Goal: Task Accomplishment & Management: Use online tool/utility

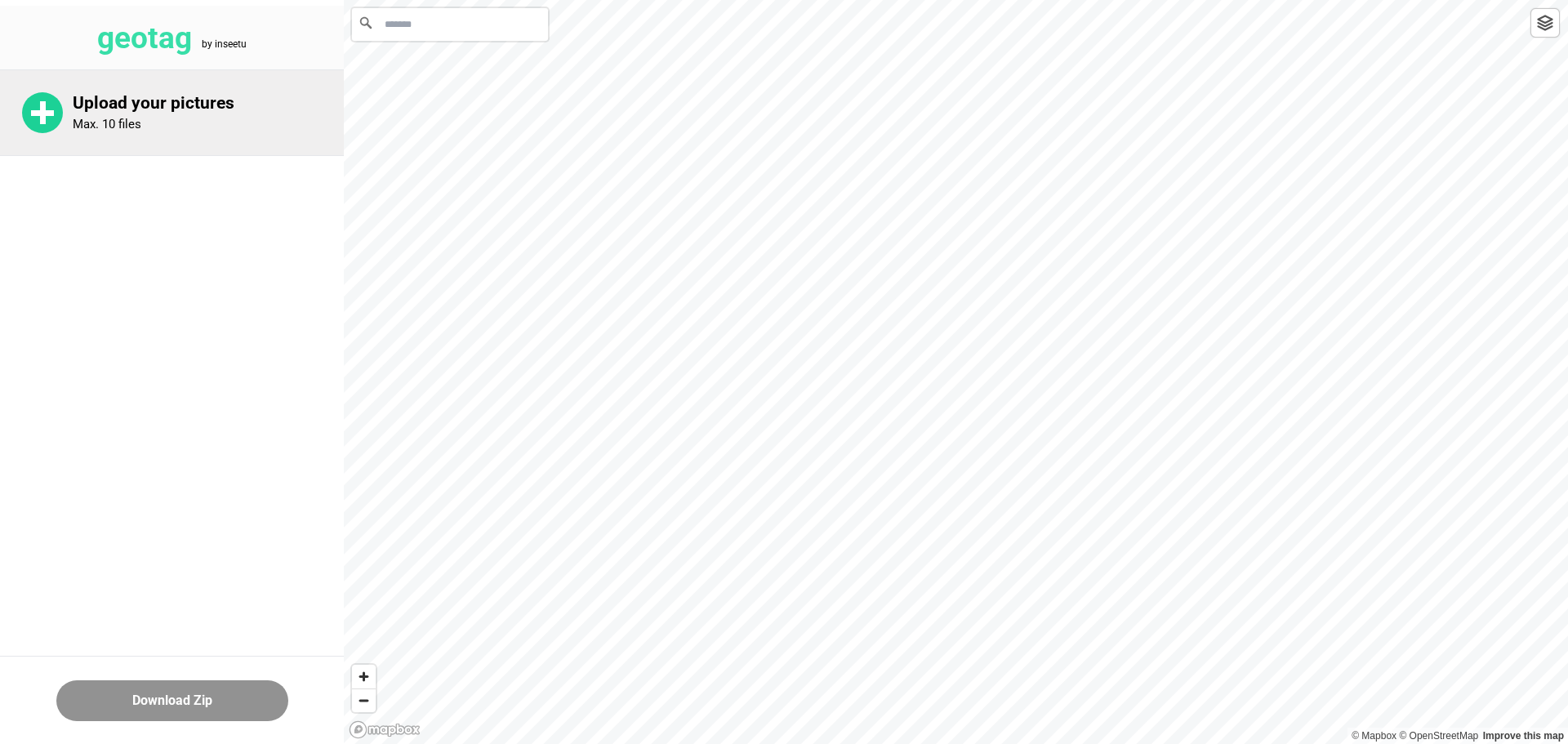
click at [125, 111] on p "Upload your pictures" at bounding box center [208, 102] width 271 height 20
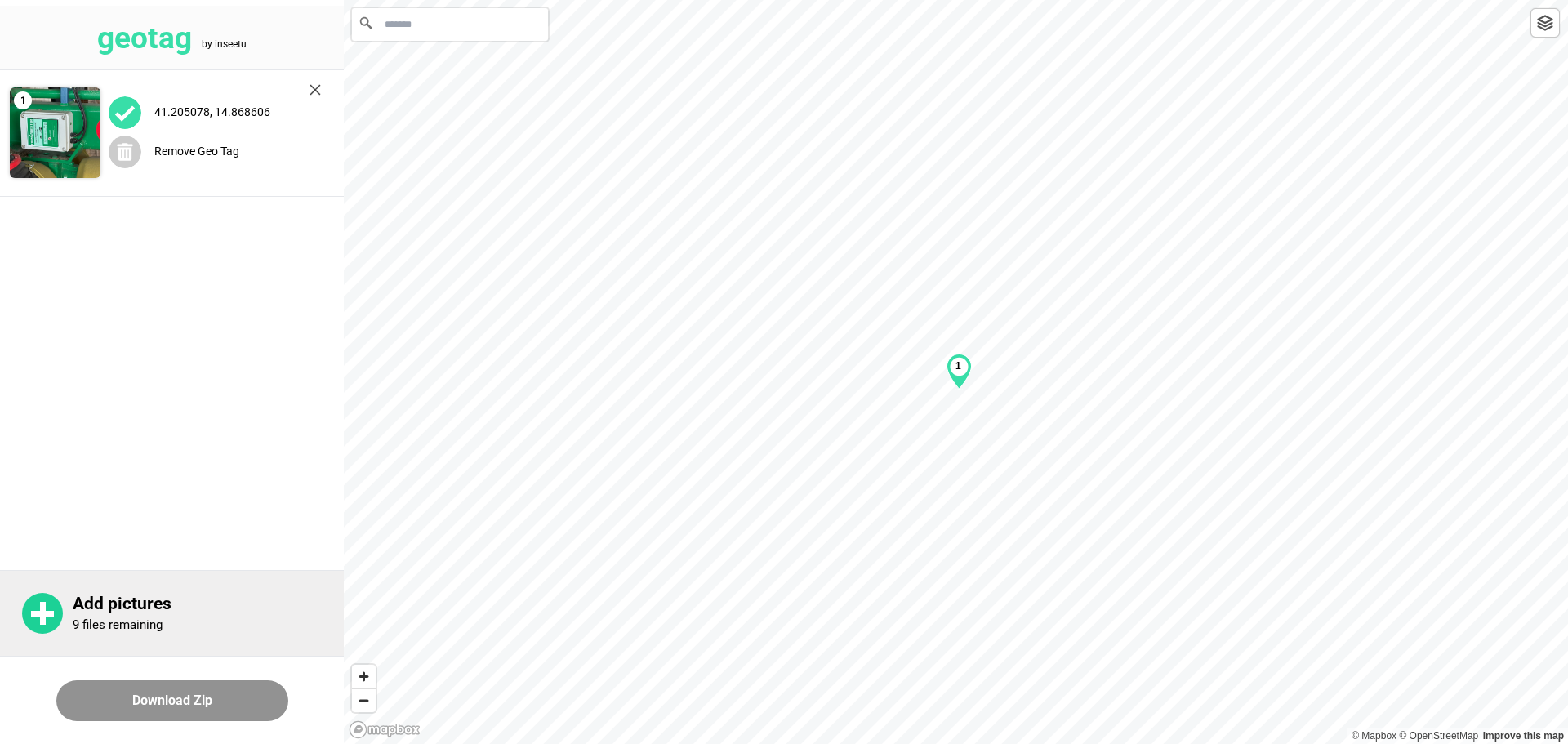
click at [119, 614] on div "Add pictures 9 files remaining" at bounding box center [208, 613] width 271 height 39
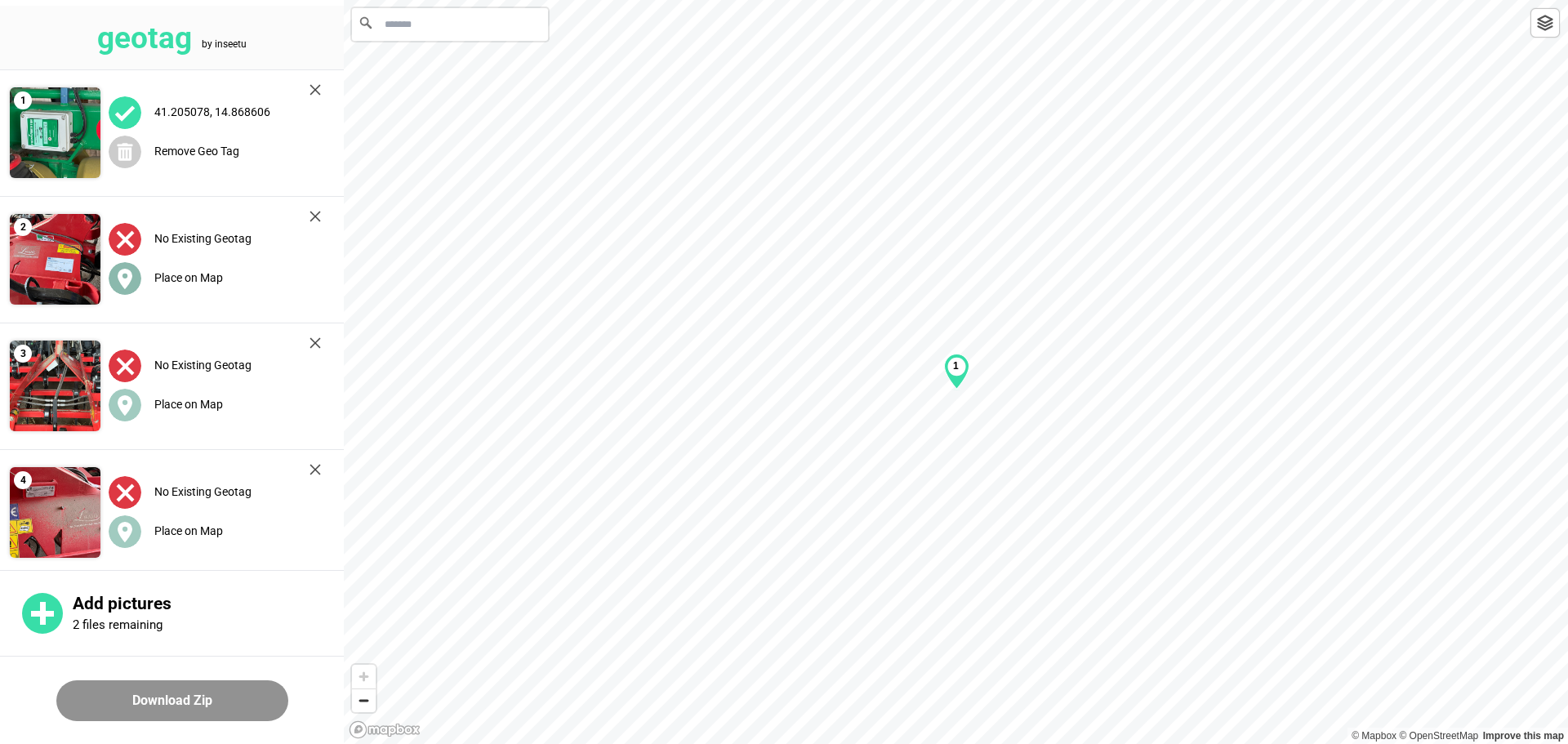
click at [183, 275] on label "Place on Map" at bounding box center [188, 277] width 68 height 13
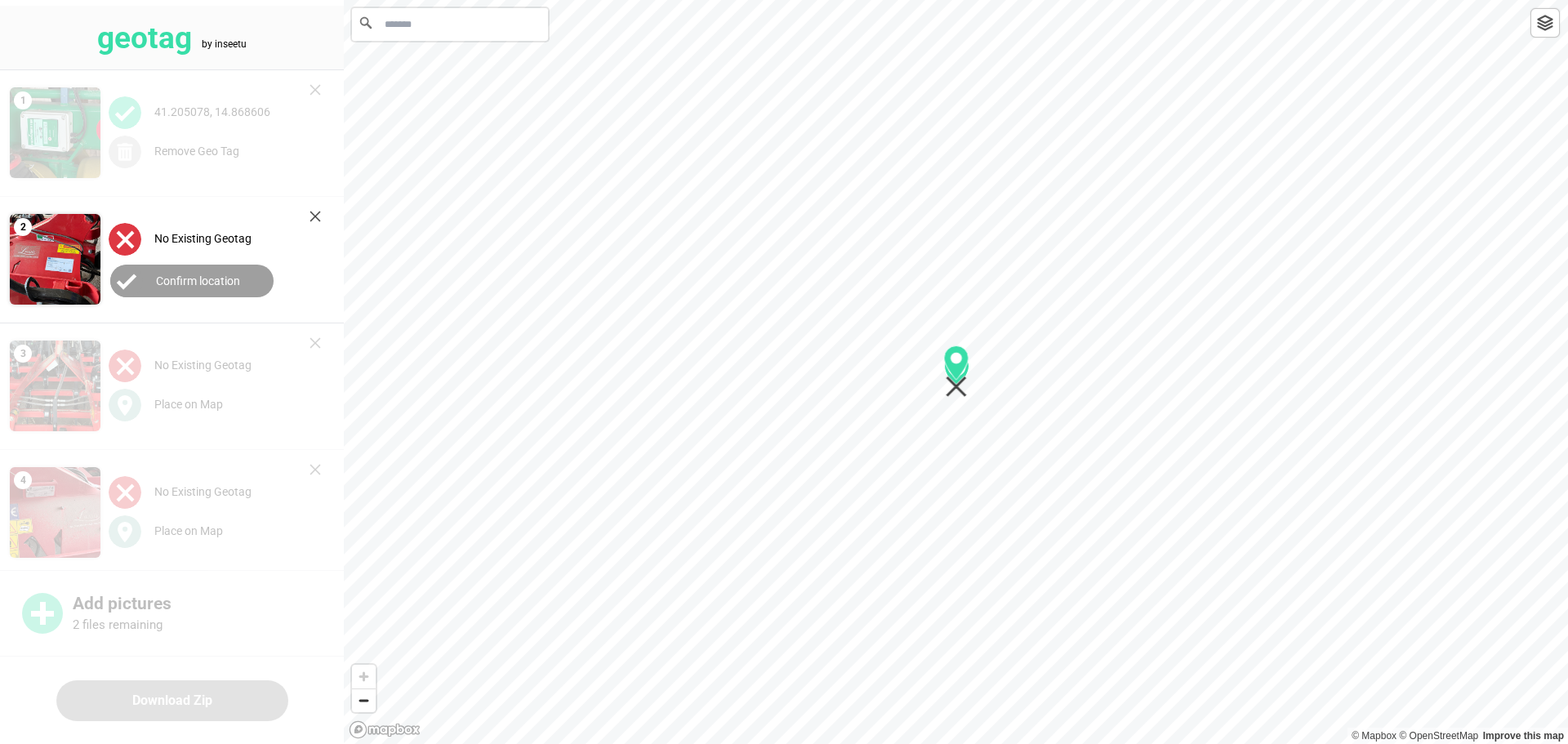
click at [229, 270] on button "Confirm location" at bounding box center [192, 280] width 164 height 32
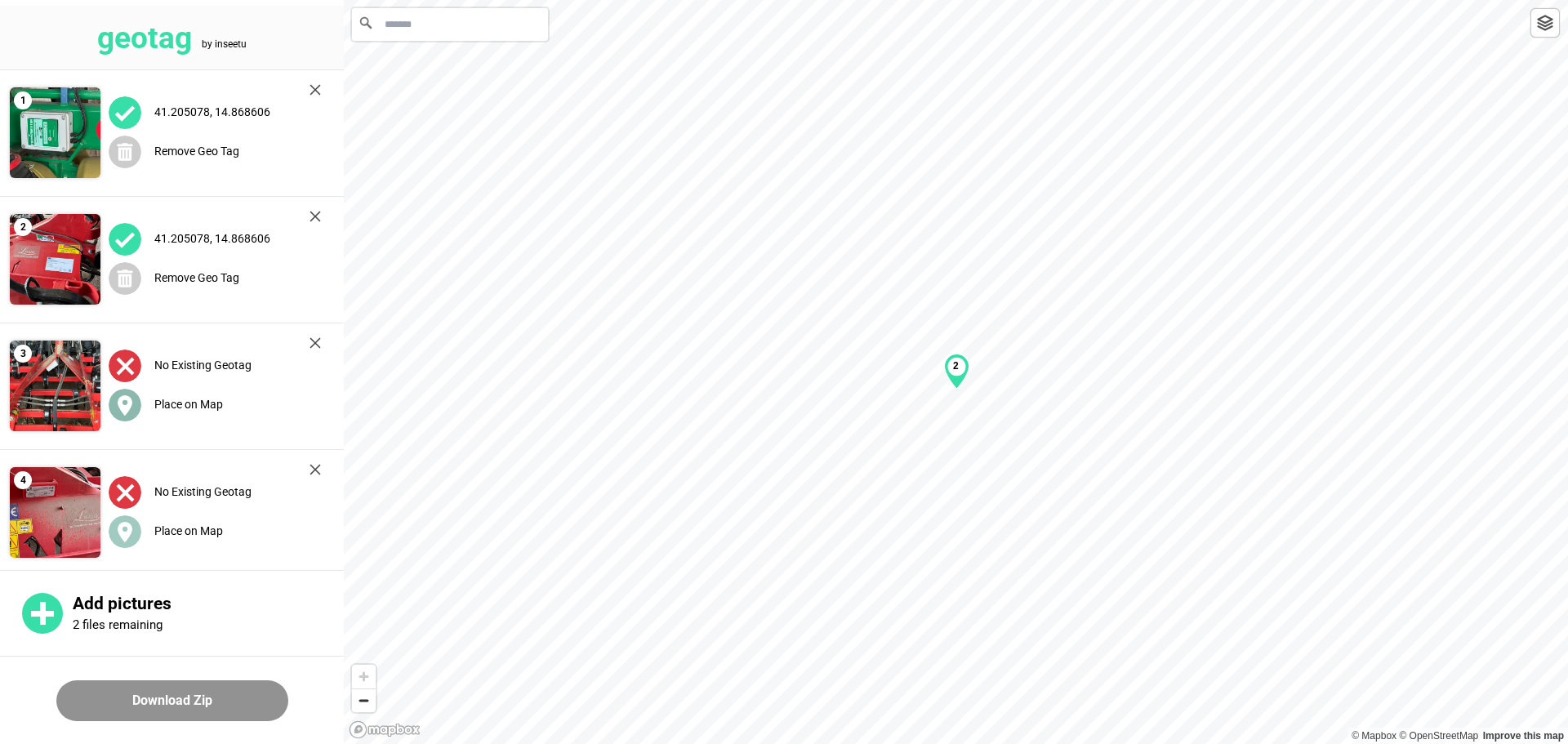
click at [210, 406] on label "Place on Map" at bounding box center [188, 404] width 68 height 13
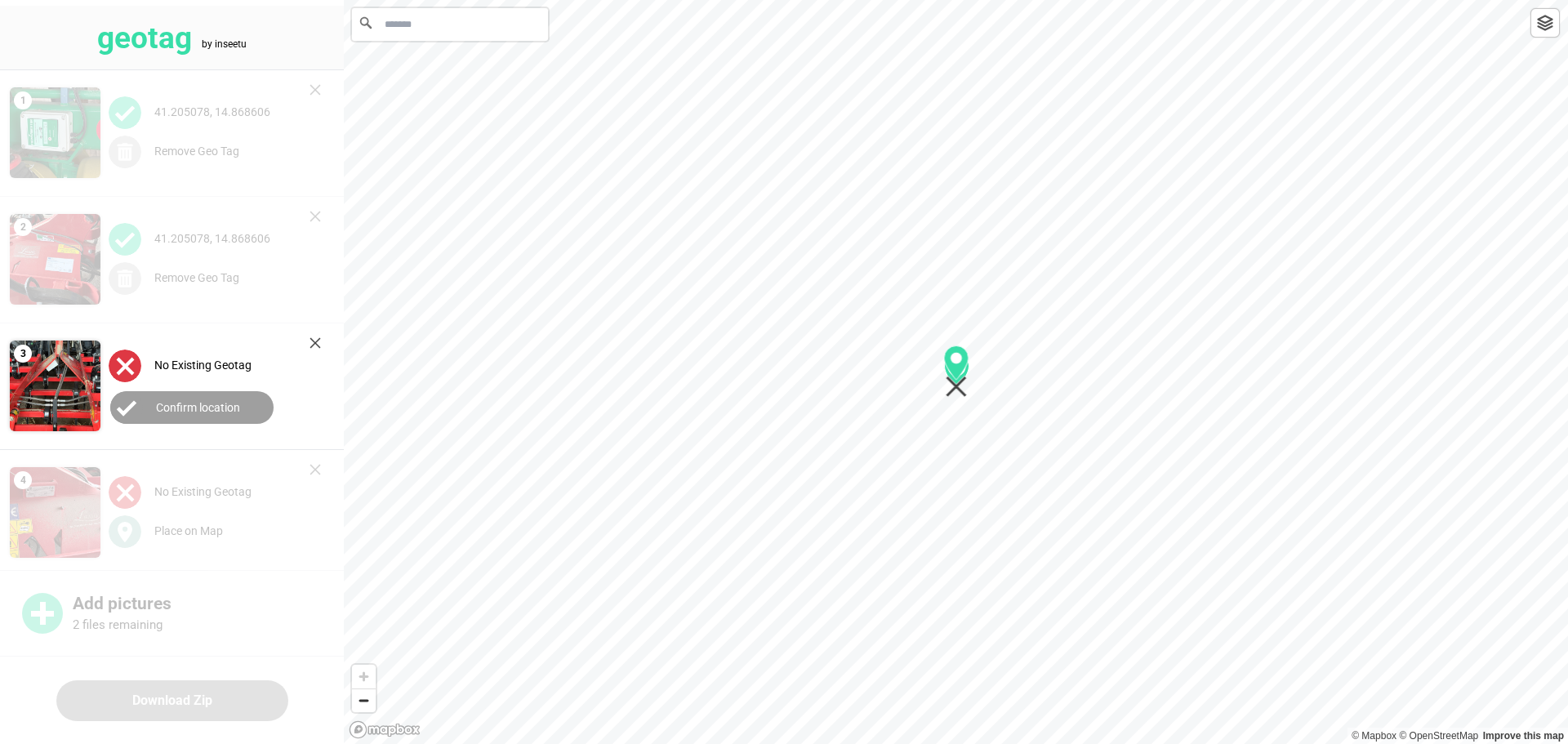
click at [218, 397] on button "Confirm location" at bounding box center [192, 407] width 164 height 32
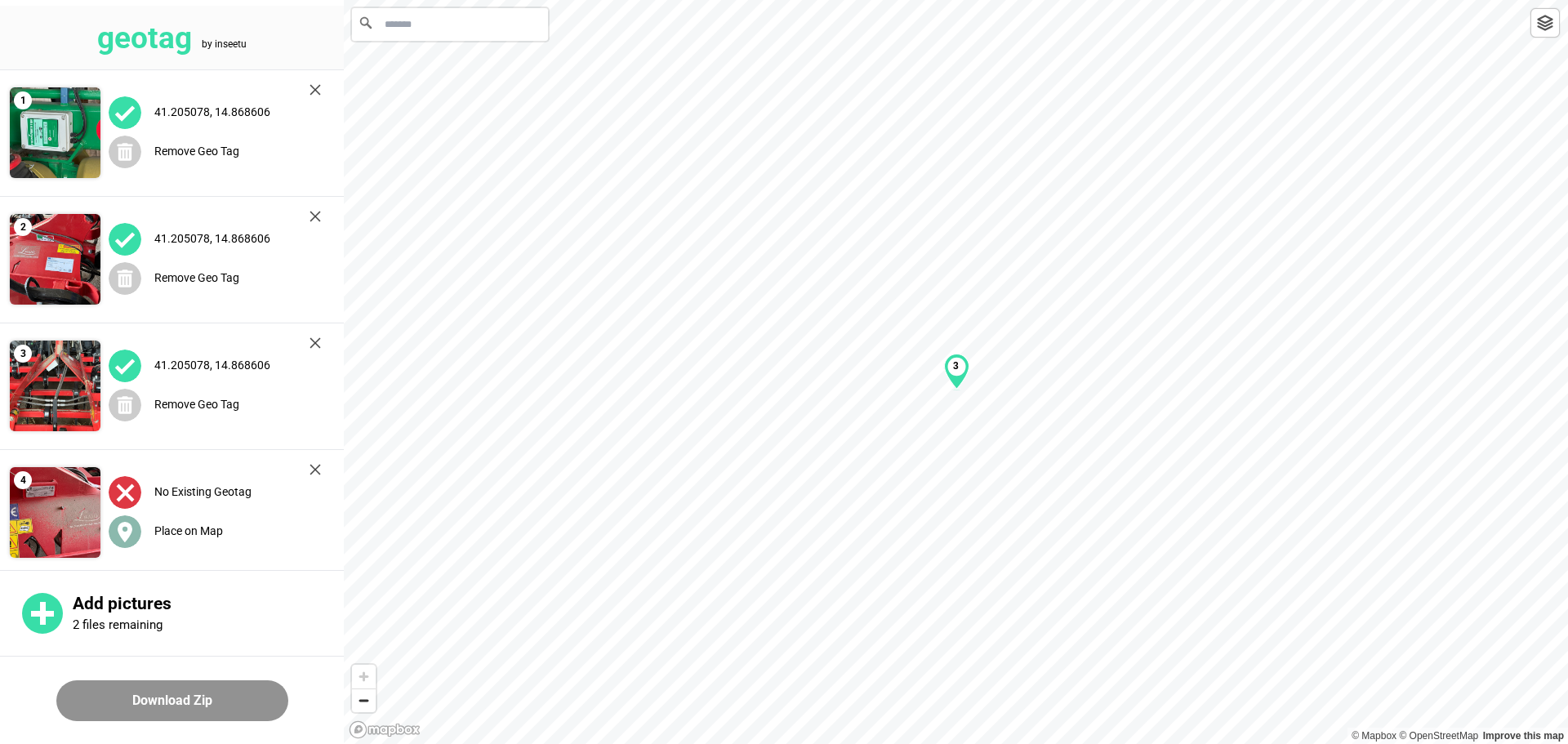
click at [181, 535] on label "Place on Map" at bounding box center [188, 530] width 68 height 13
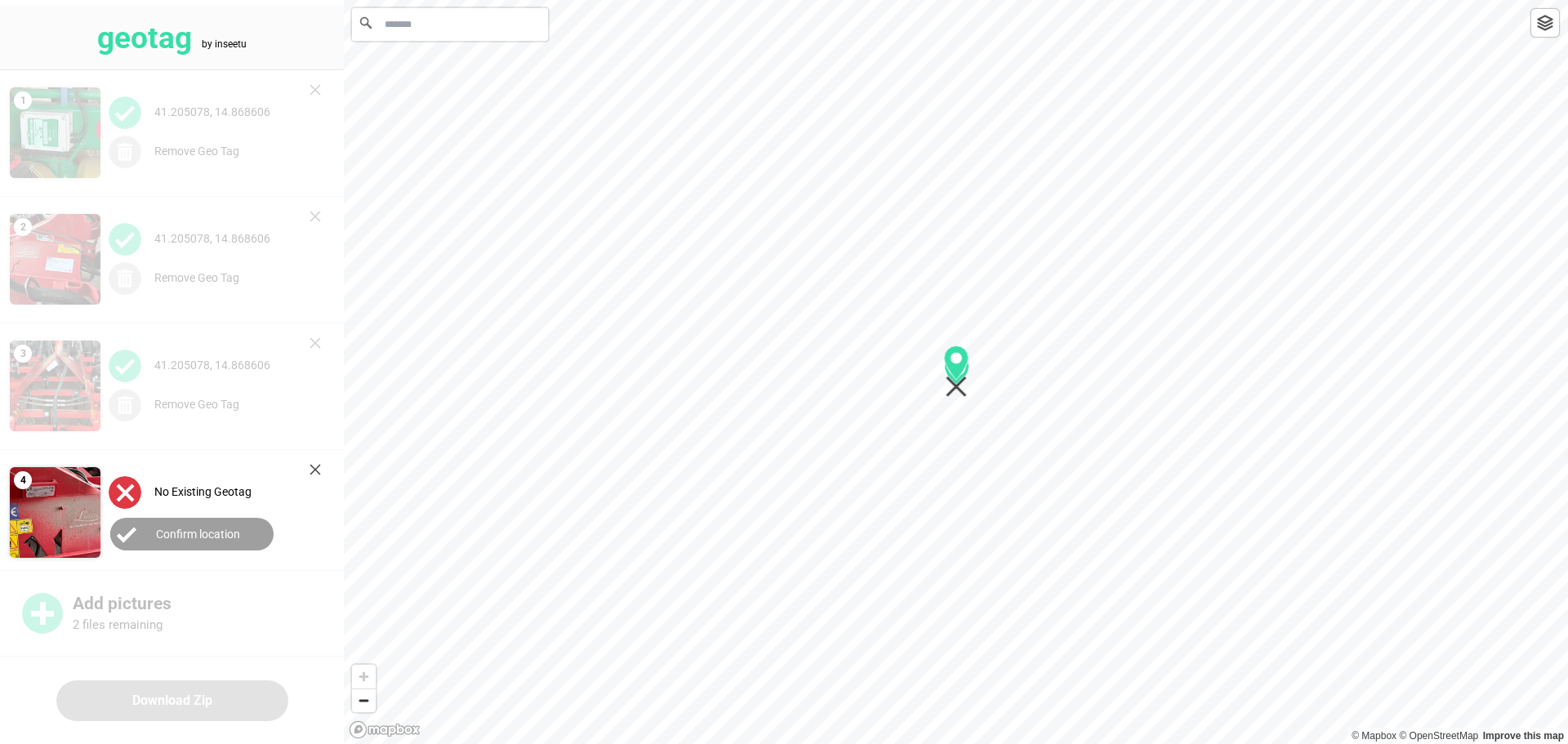
click at [185, 536] on label "Confirm location" at bounding box center [198, 534] width 84 height 13
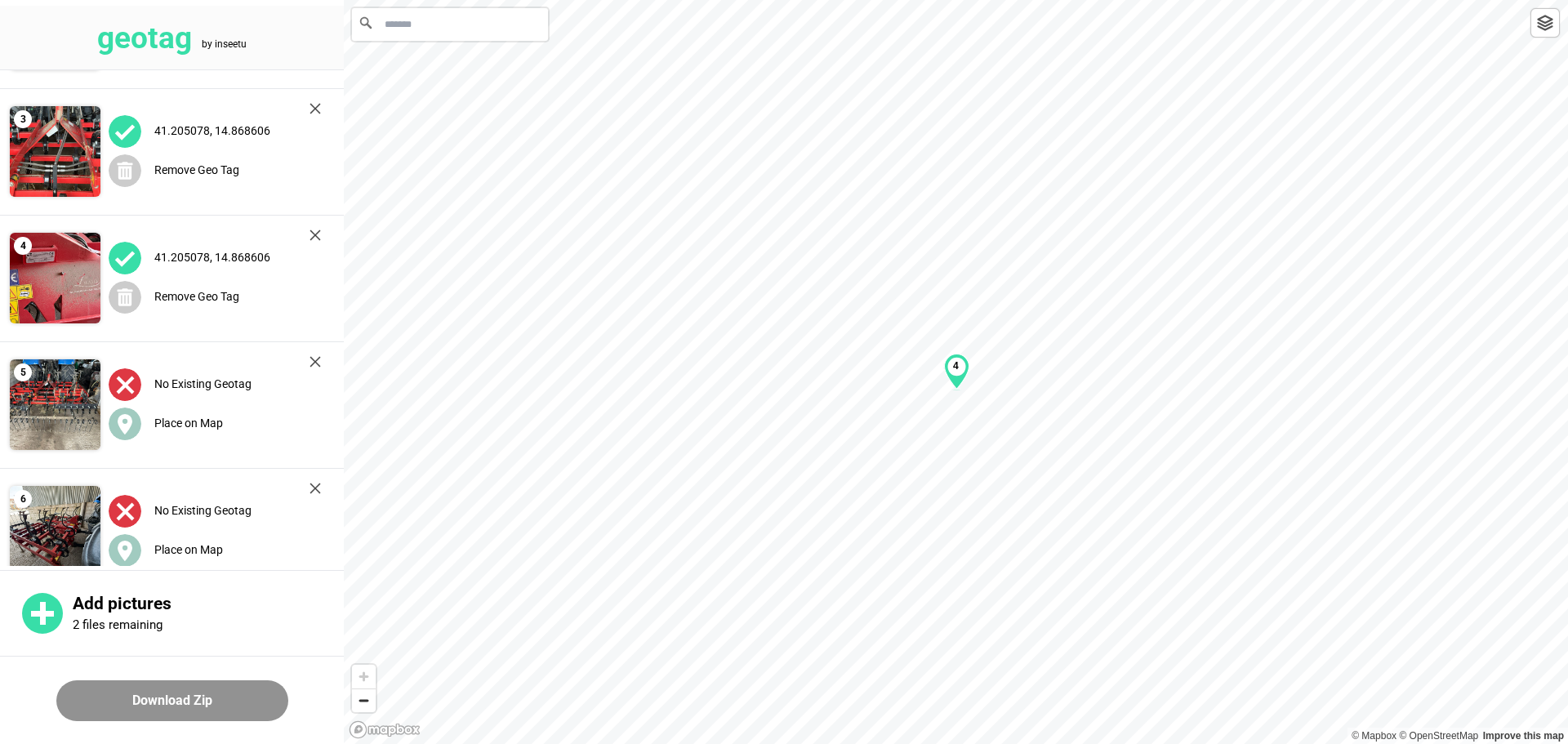
scroll to position [245, 0]
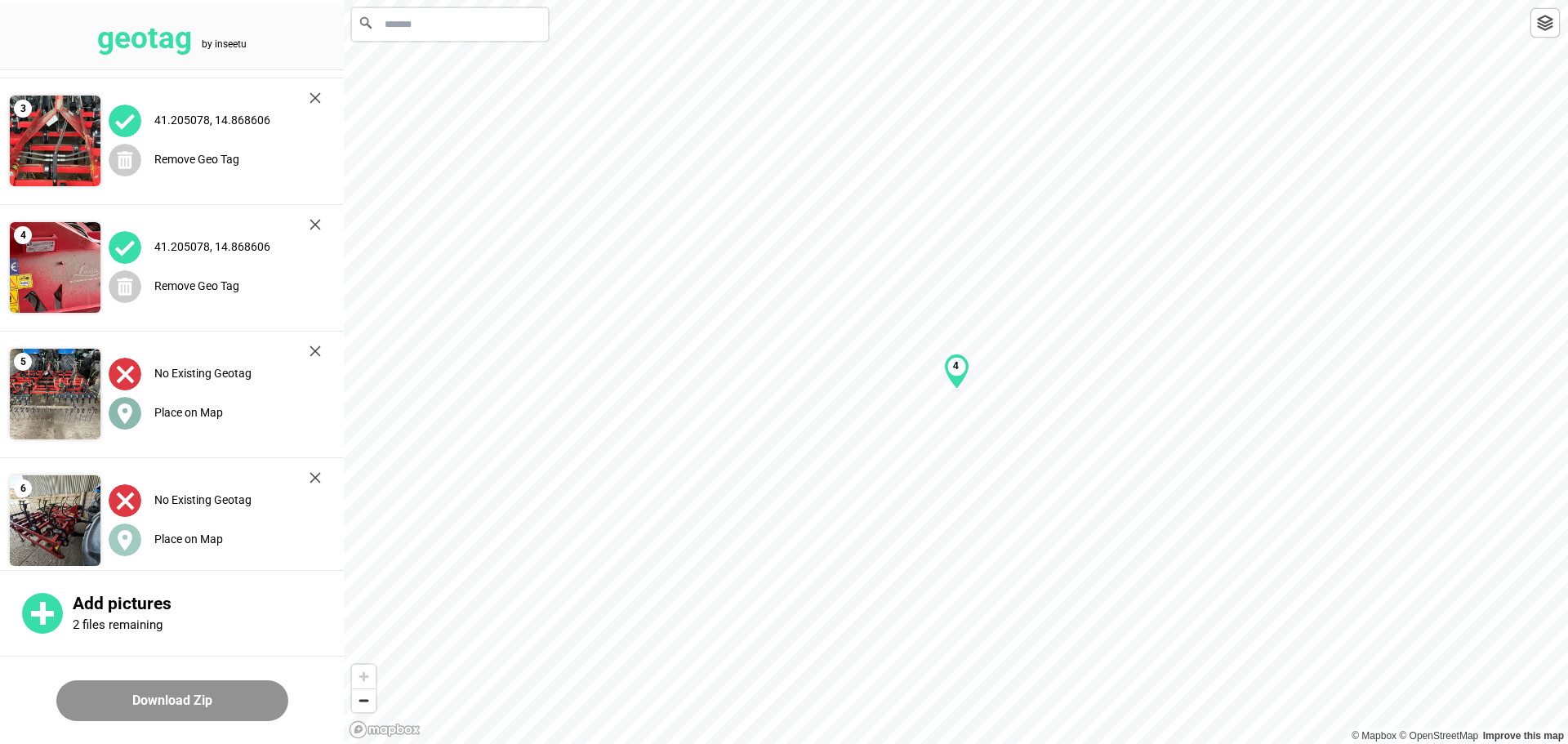
click at [190, 406] on label "Place on Map" at bounding box center [188, 412] width 68 height 13
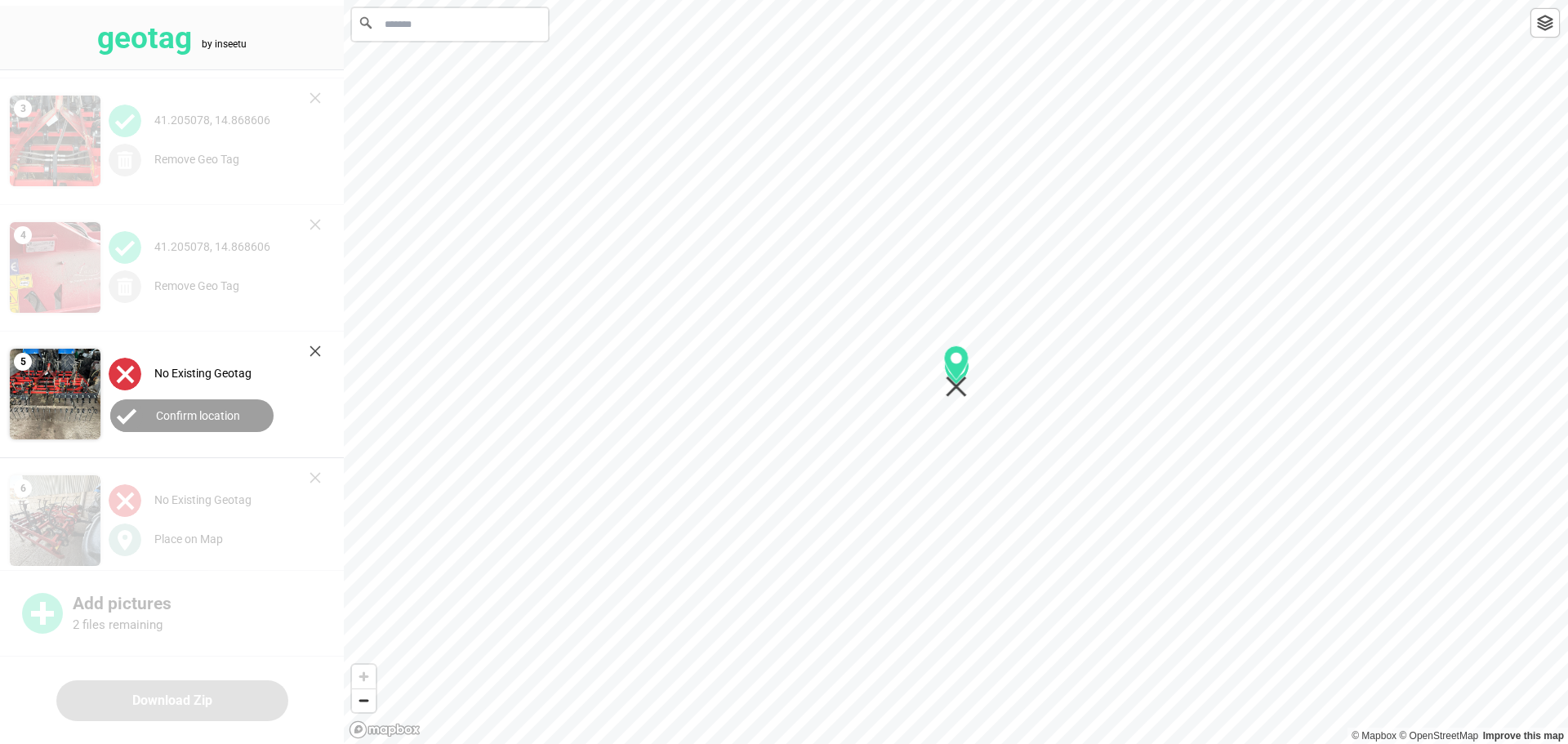
click at [197, 411] on label "Confirm location" at bounding box center [198, 415] width 84 height 13
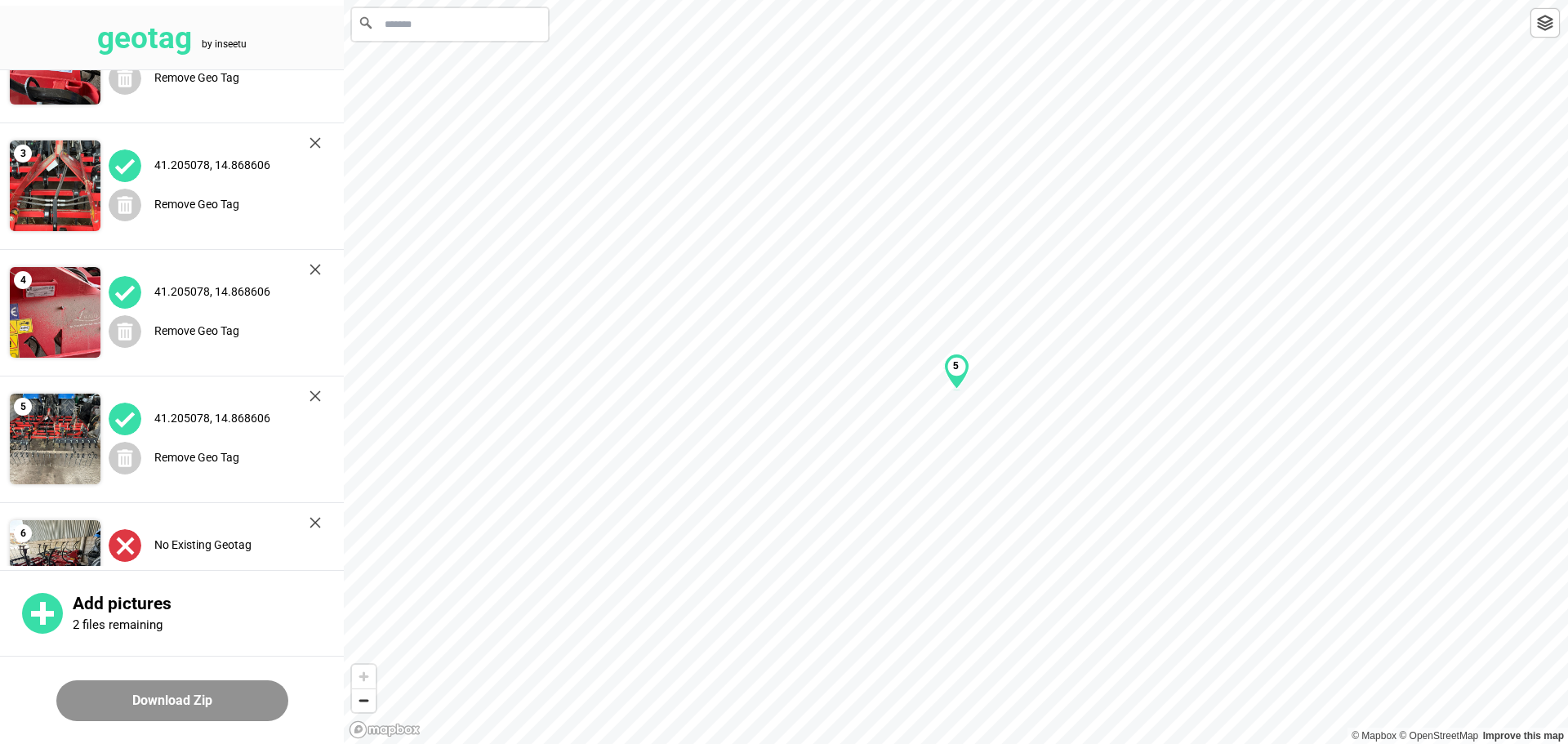
scroll to position [408, 0]
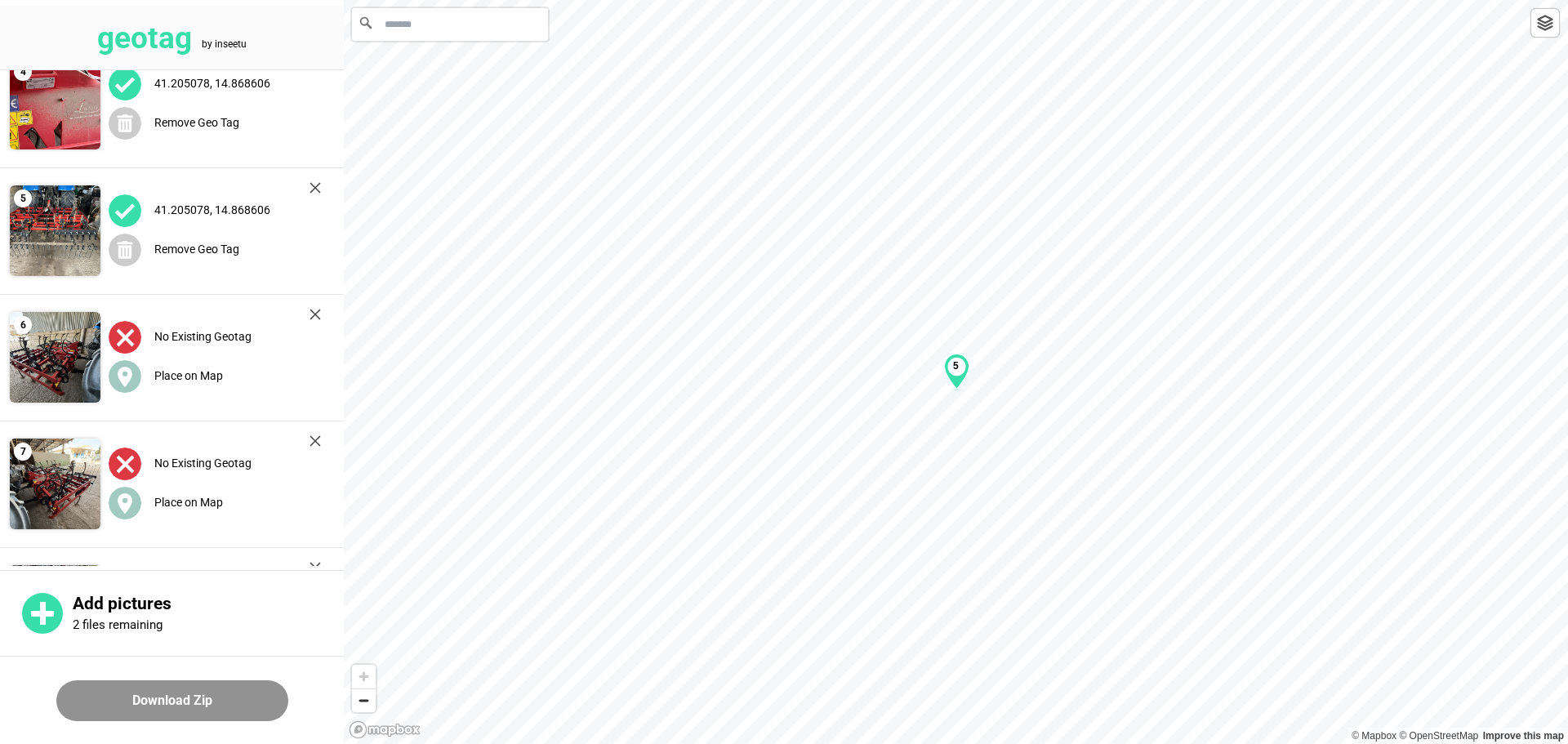
click at [210, 206] on label "41.205078, 14.868606" at bounding box center [212, 209] width 116 height 13
click at [203, 246] on label "Remove Geo Tag" at bounding box center [196, 249] width 85 height 13
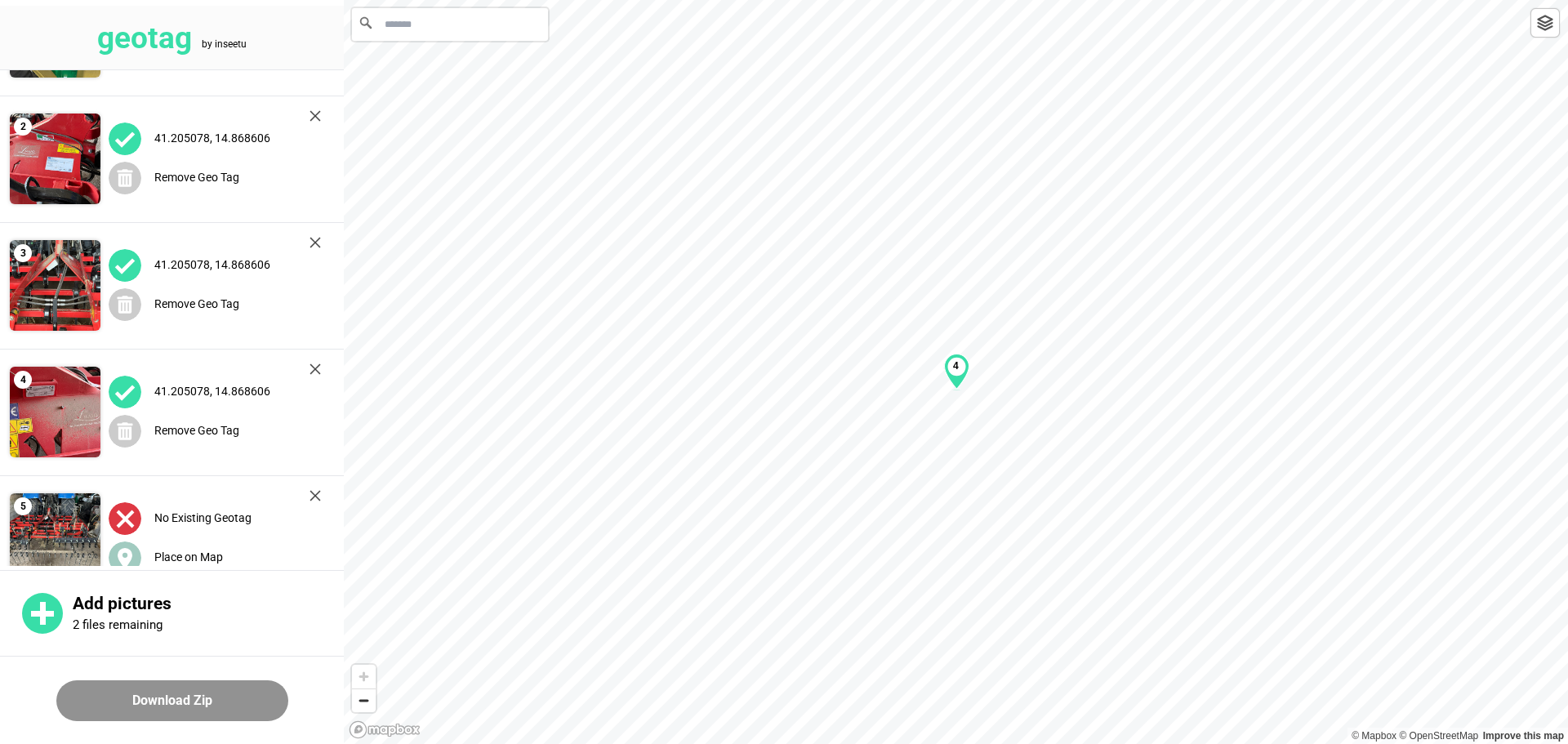
scroll to position [0, 0]
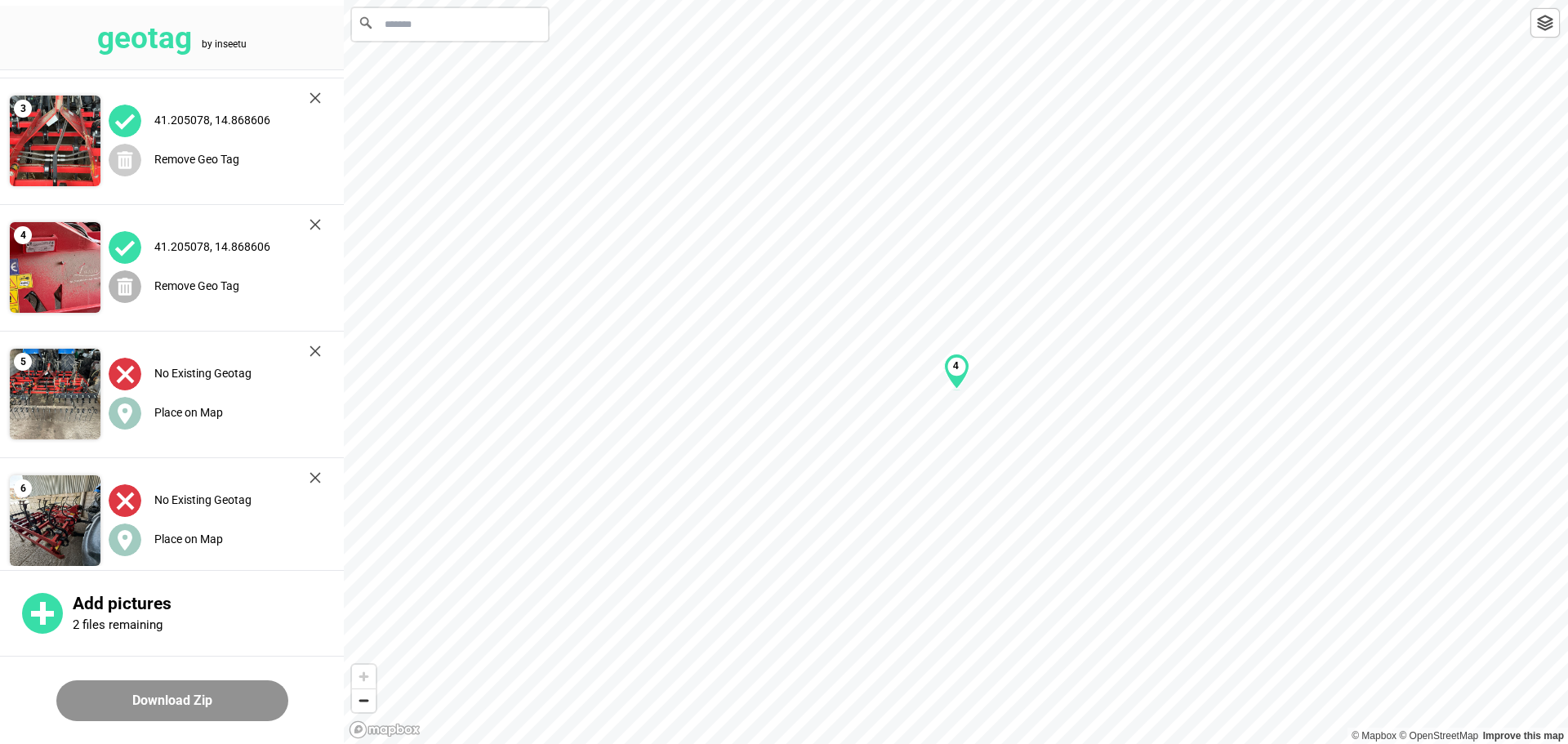
click at [213, 287] on label "Remove Geo Tag" at bounding box center [196, 285] width 85 height 13
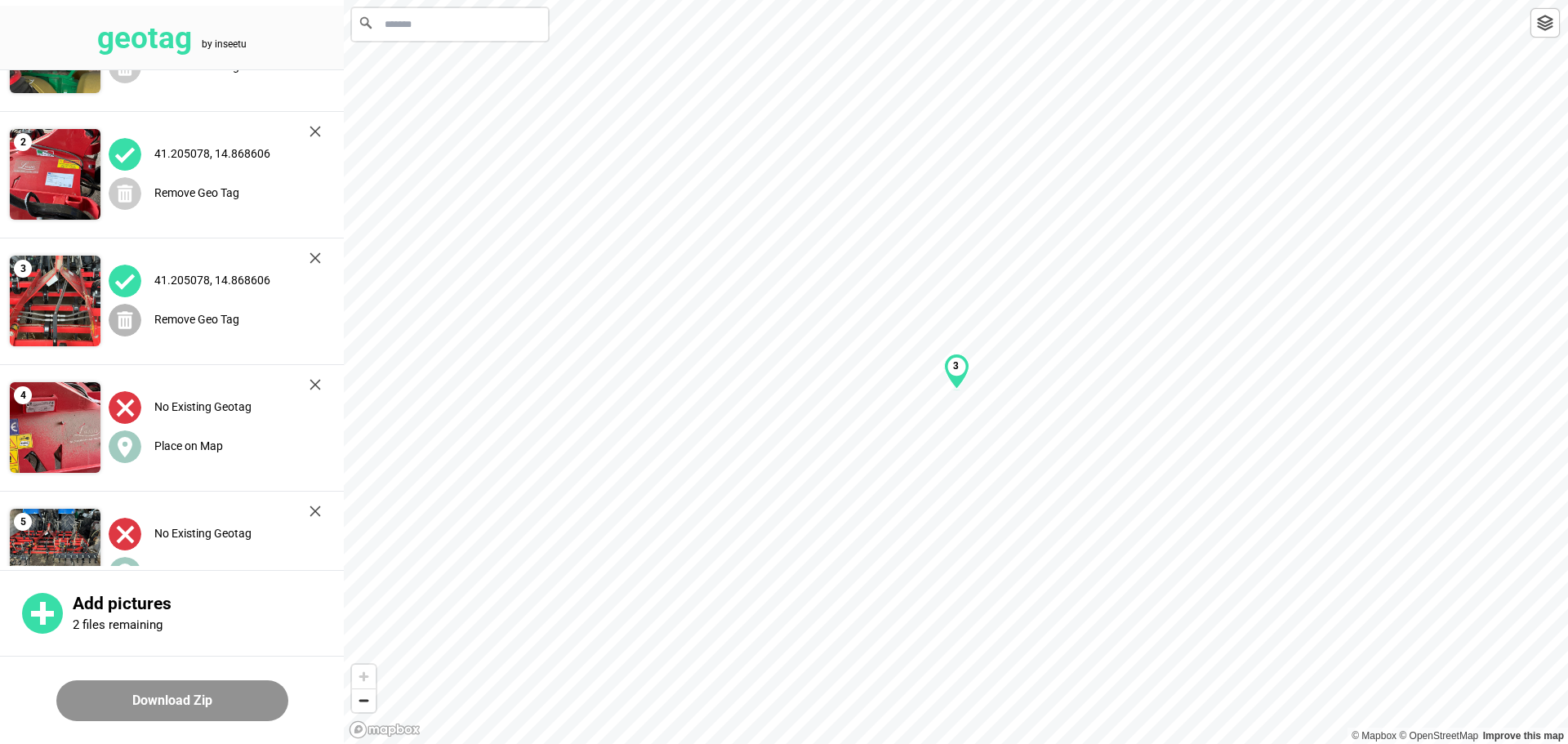
scroll to position [81, 0]
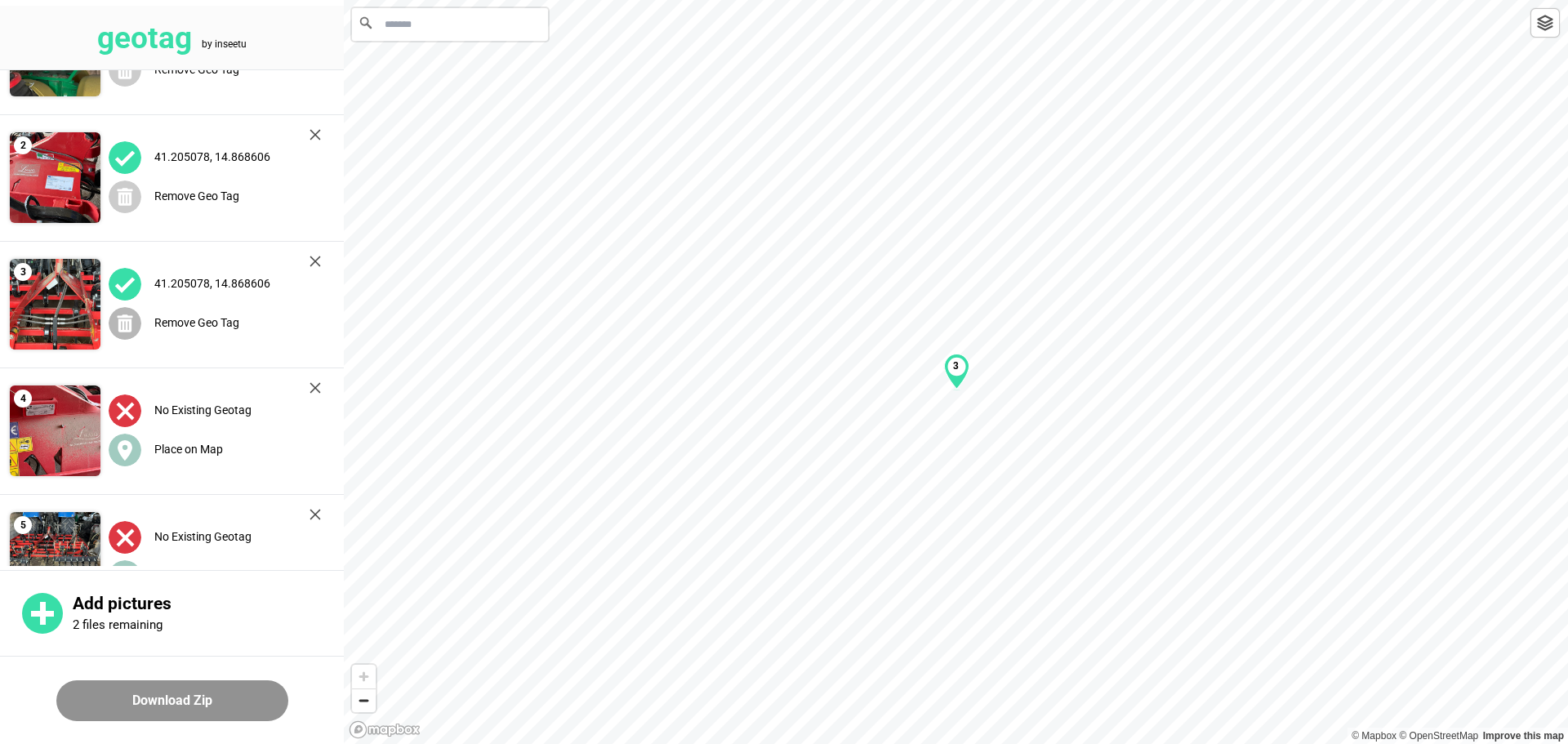
click at [216, 321] on label "Remove Geo Tag" at bounding box center [196, 322] width 85 height 13
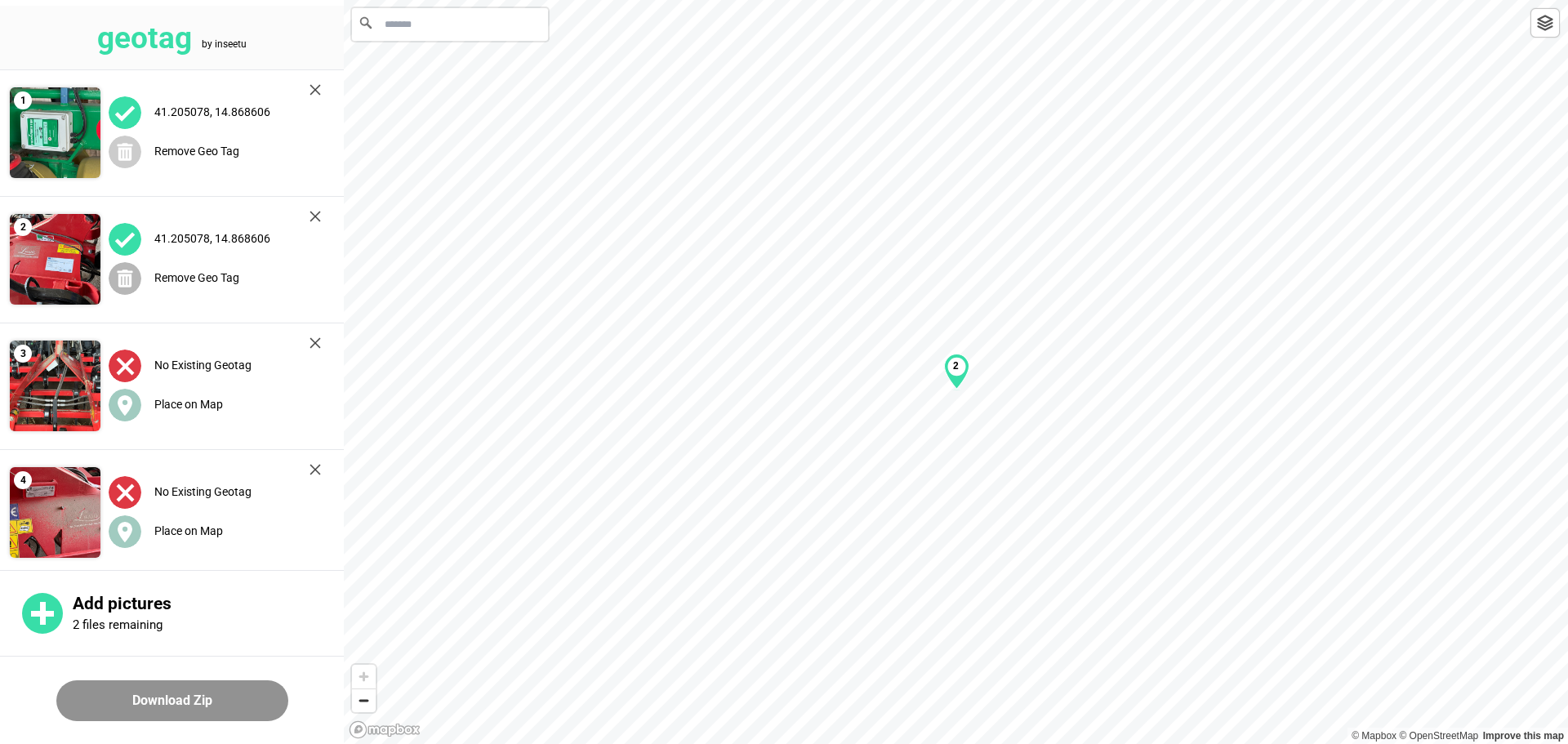
click at [218, 271] on label "Remove Geo Tag" at bounding box center [196, 277] width 85 height 13
click at [199, 273] on label "Place on Map" at bounding box center [188, 277] width 68 height 13
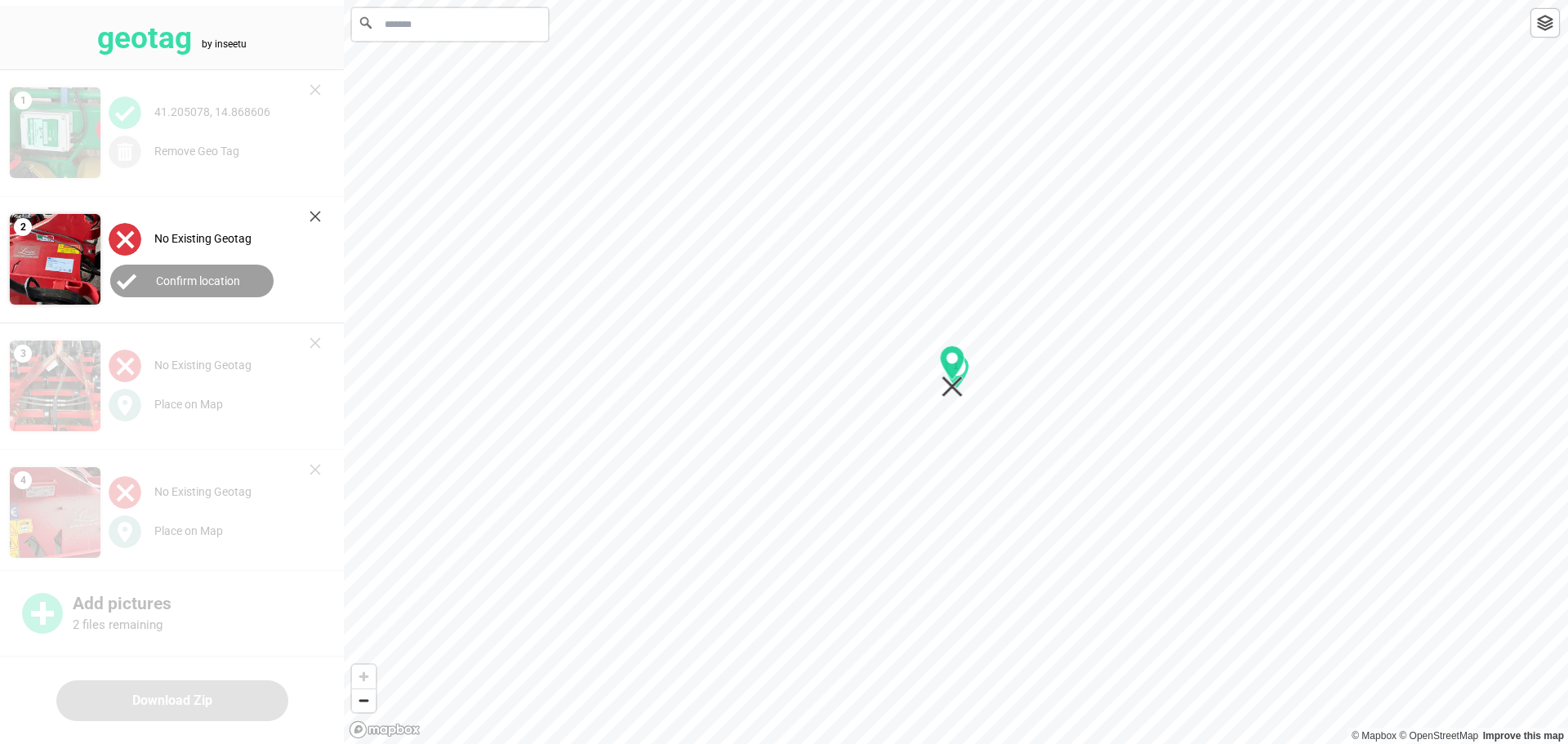
click at [782, 376] on icon "Map marker" at bounding box center [953, 362] width 25 height 34
click at [213, 280] on label "Confirm location" at bounding box center [198, 280] width 84 height 13
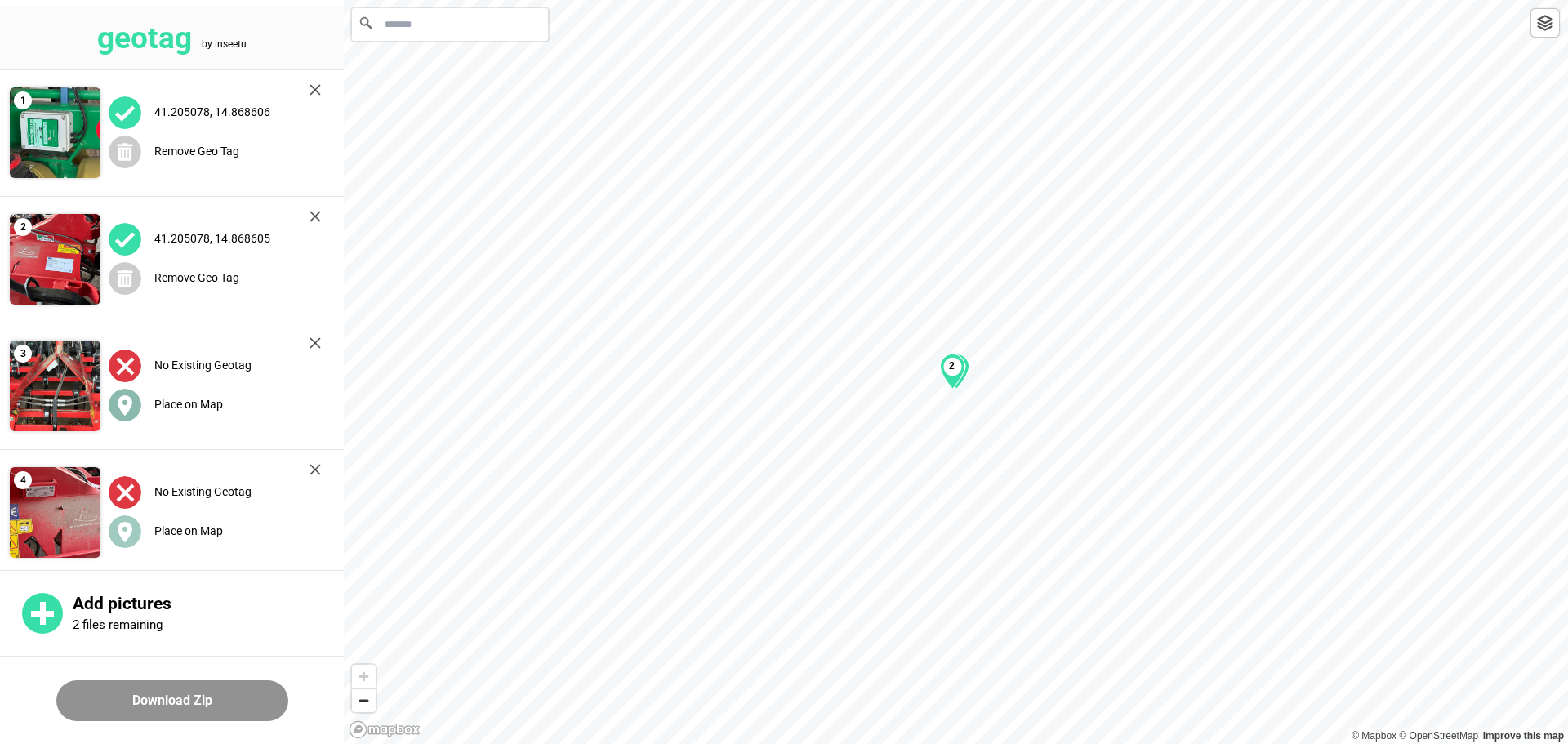
click at [213, 405] on label "Place on Map" at bounding box center [188, 404] width 68 height 13
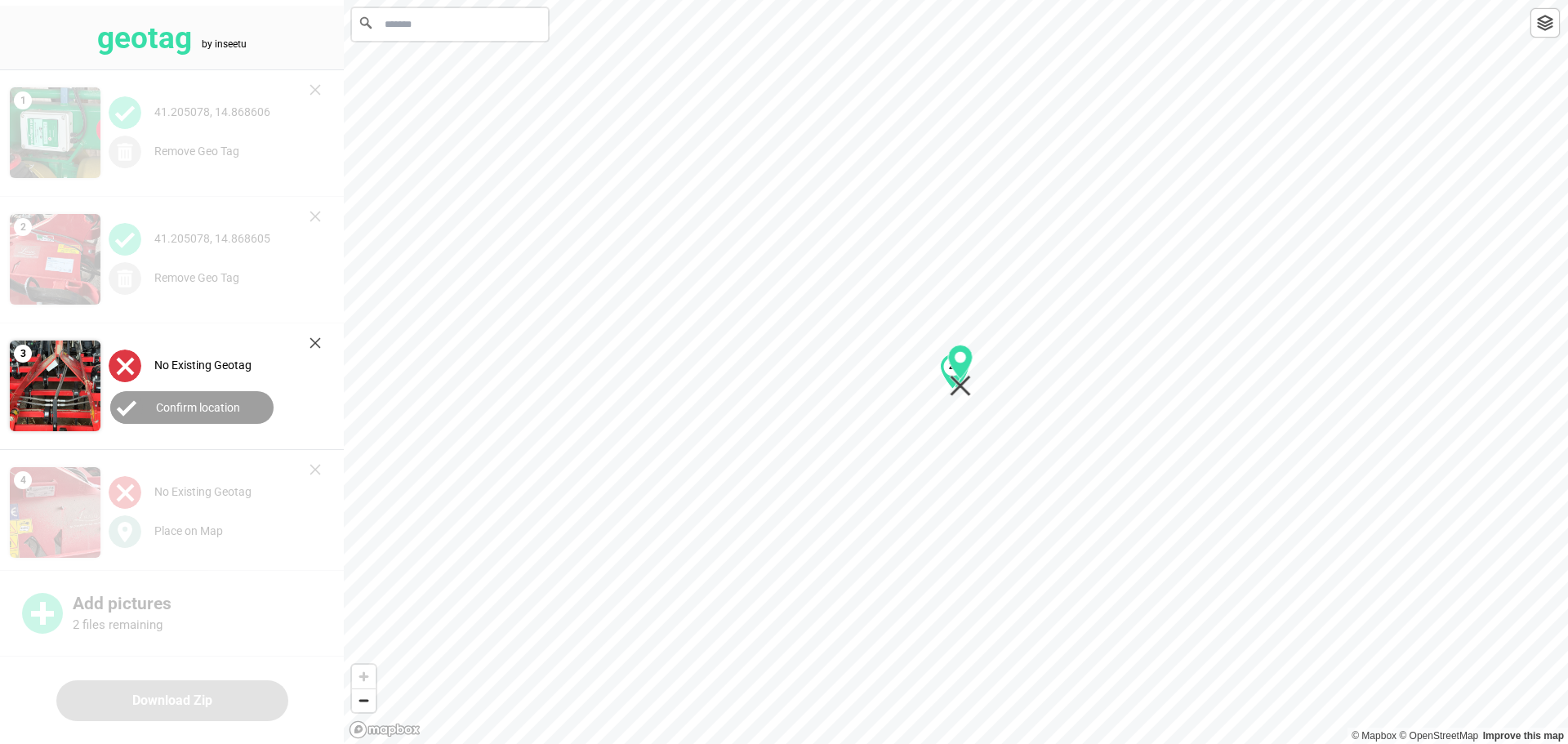
click at [782, 381] on icon "Map marker" at bounding box center [960, 386] width 21 height 21
click at [193, 401] on label "Confirm location" at bounding box center [198, 407] width 84 height 13
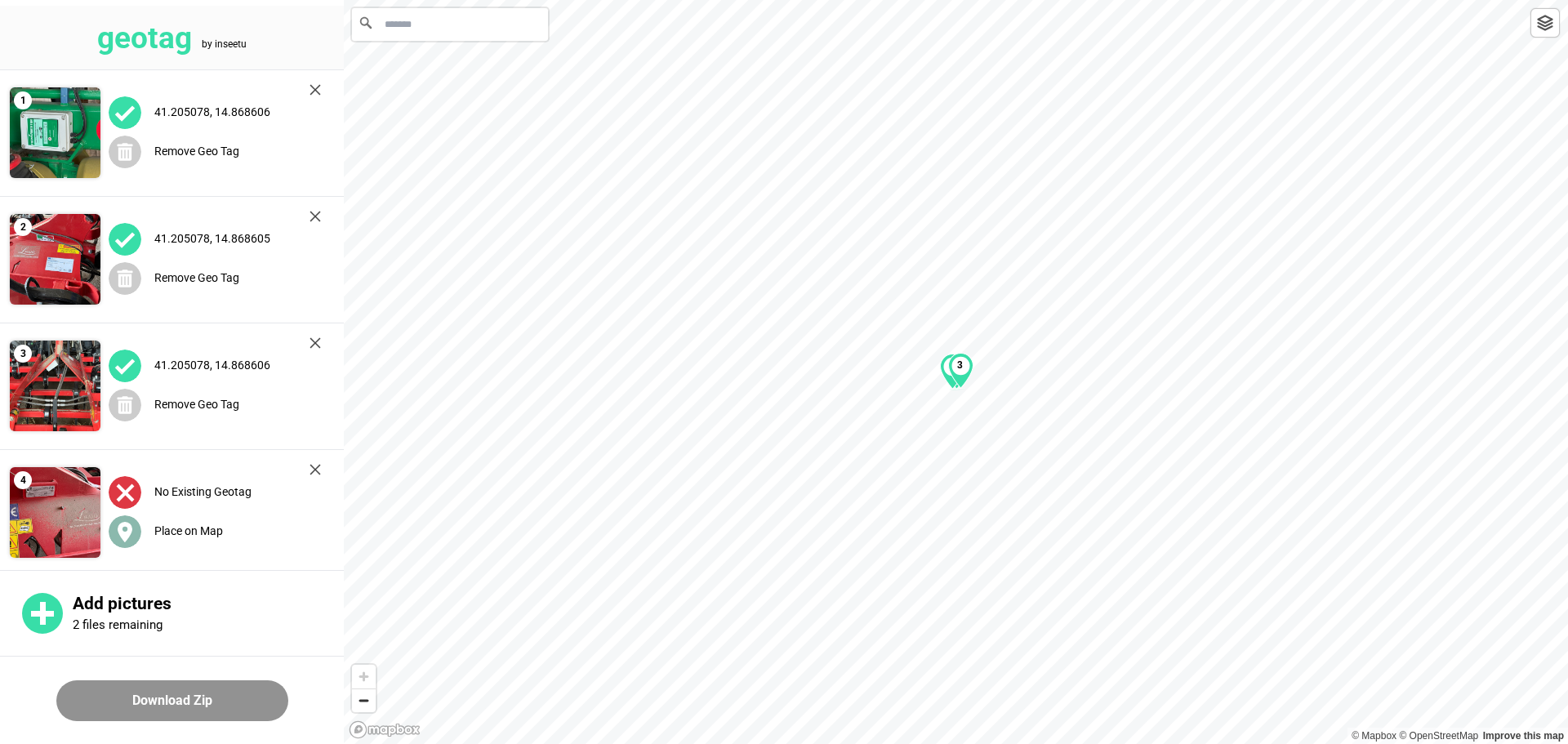
click at [171, 530] on label "Place on Map" at bounding box center [188, 530] width 68 height 13
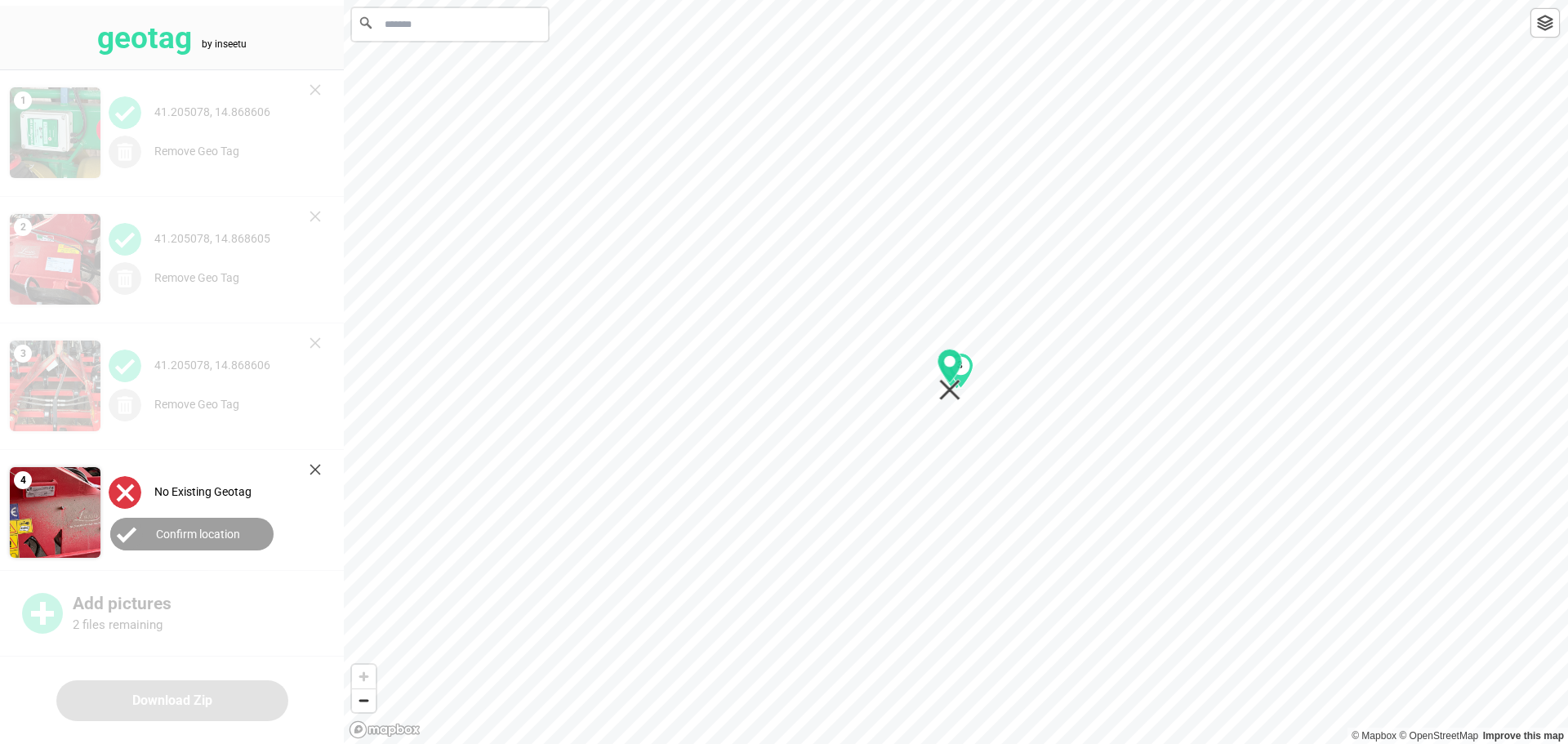
click at [782, 376] on icon "Map marker" at bounding box center [950, 365] width 25 height 34
click at [227, 533] on label "Confirm location" at bounding box center [198, 534] width 84 height 13
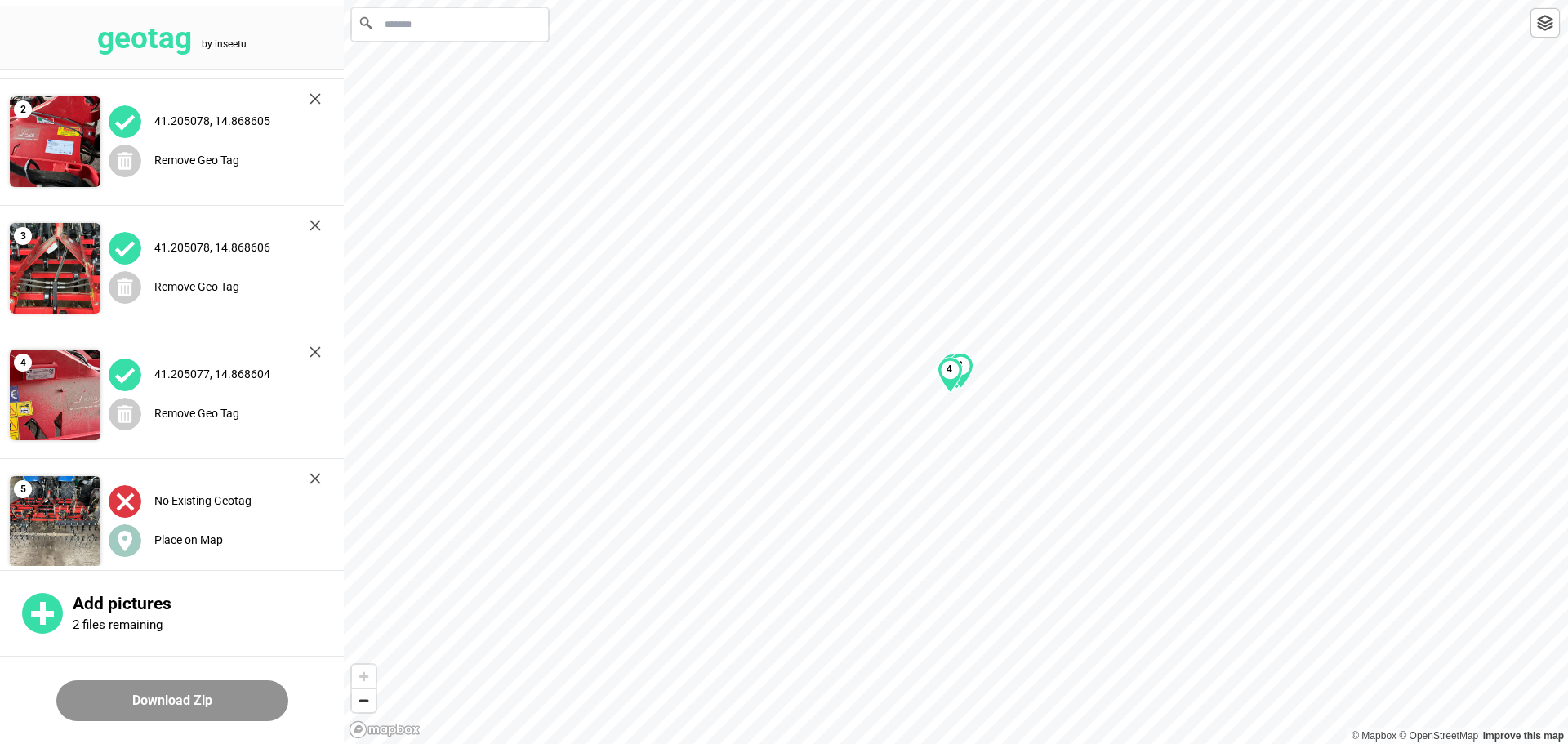
scroll to position [245, 0]
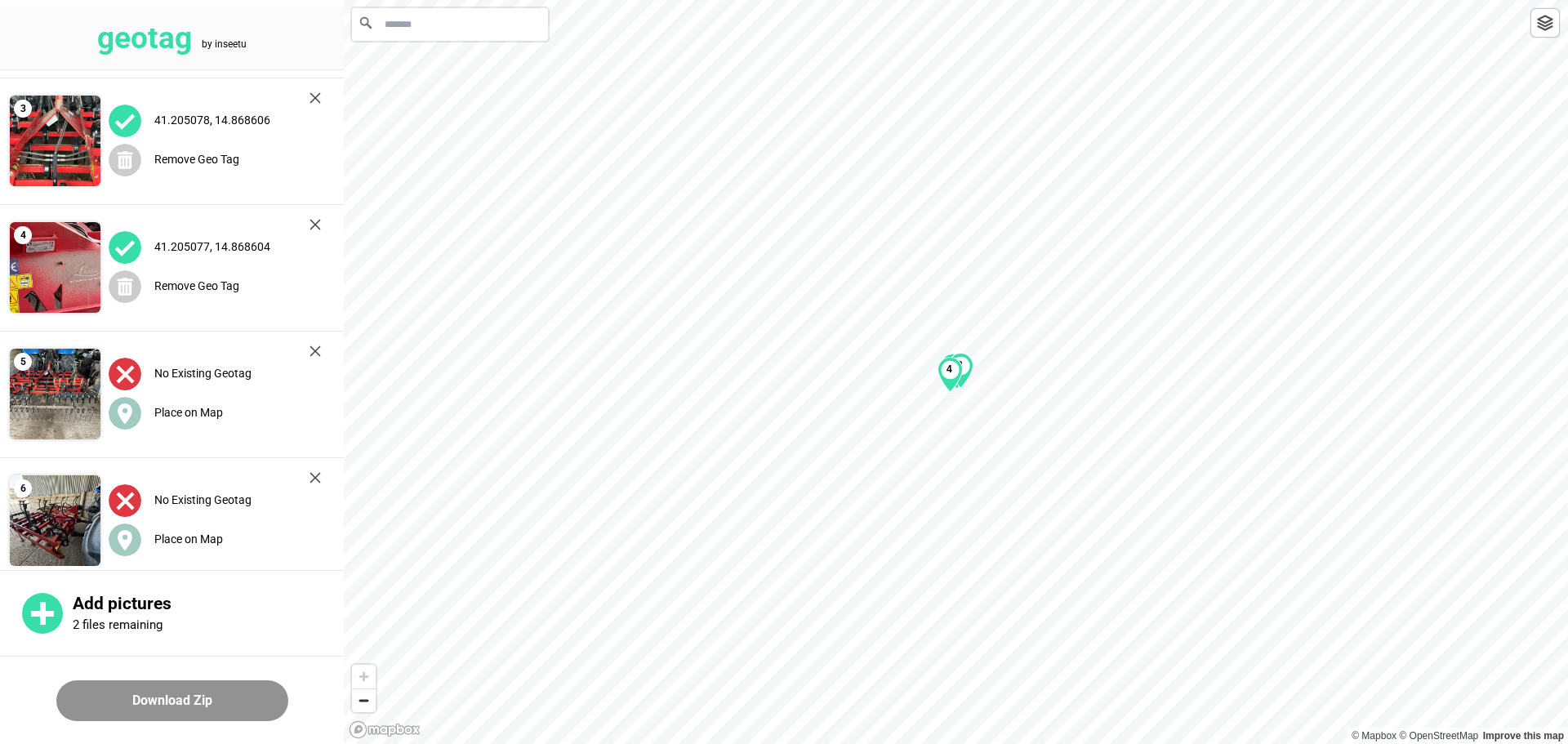
click at [782, 25] on img at bounding box center [1544, 23] width 17 height 17
click at [213, 288] on label "Remove Geo Tag" at bounding box center [196, 285] width 85 height 13
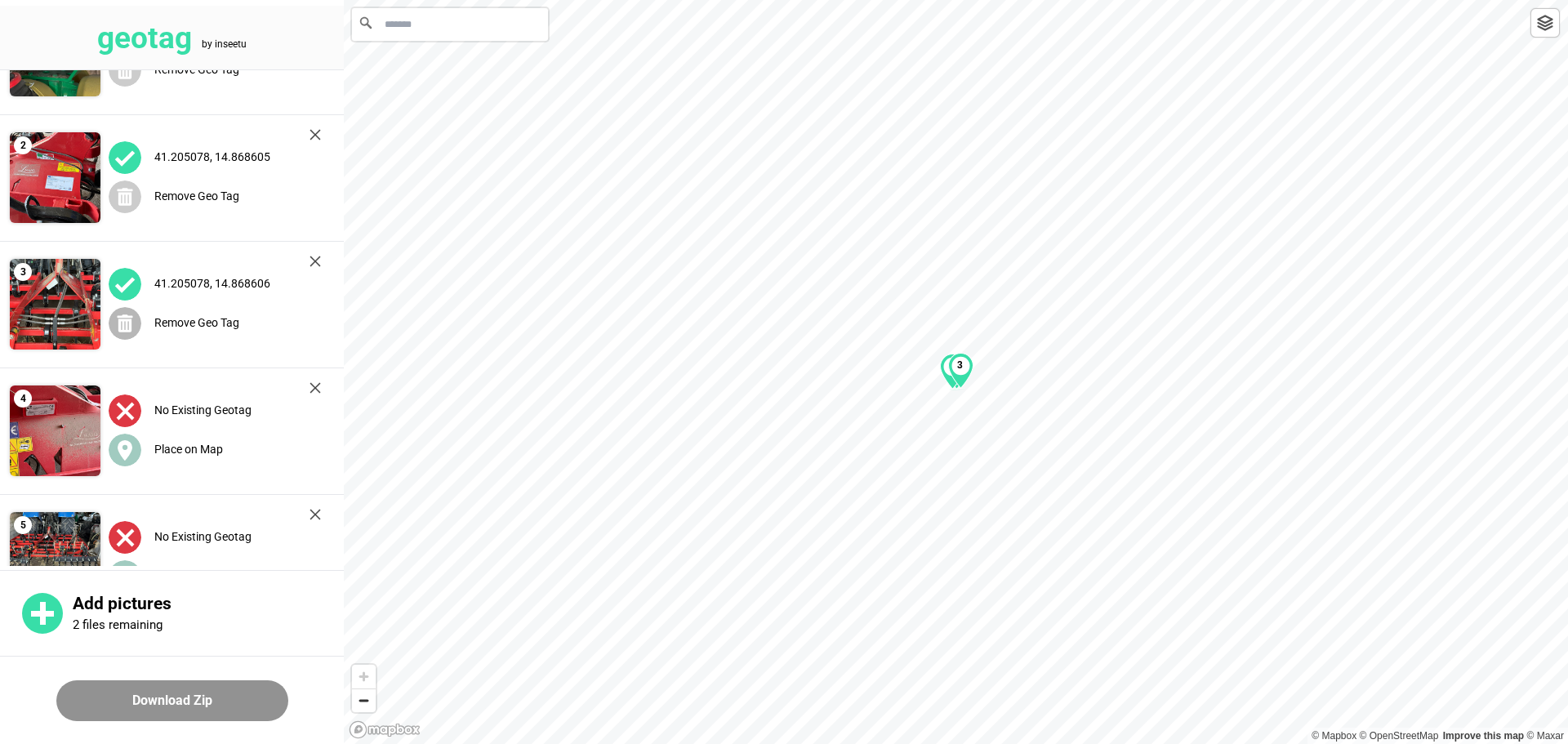
click at [214, 323] on label "Remove Geo Tag" at bounding box center [196, 322] width 85 height 13
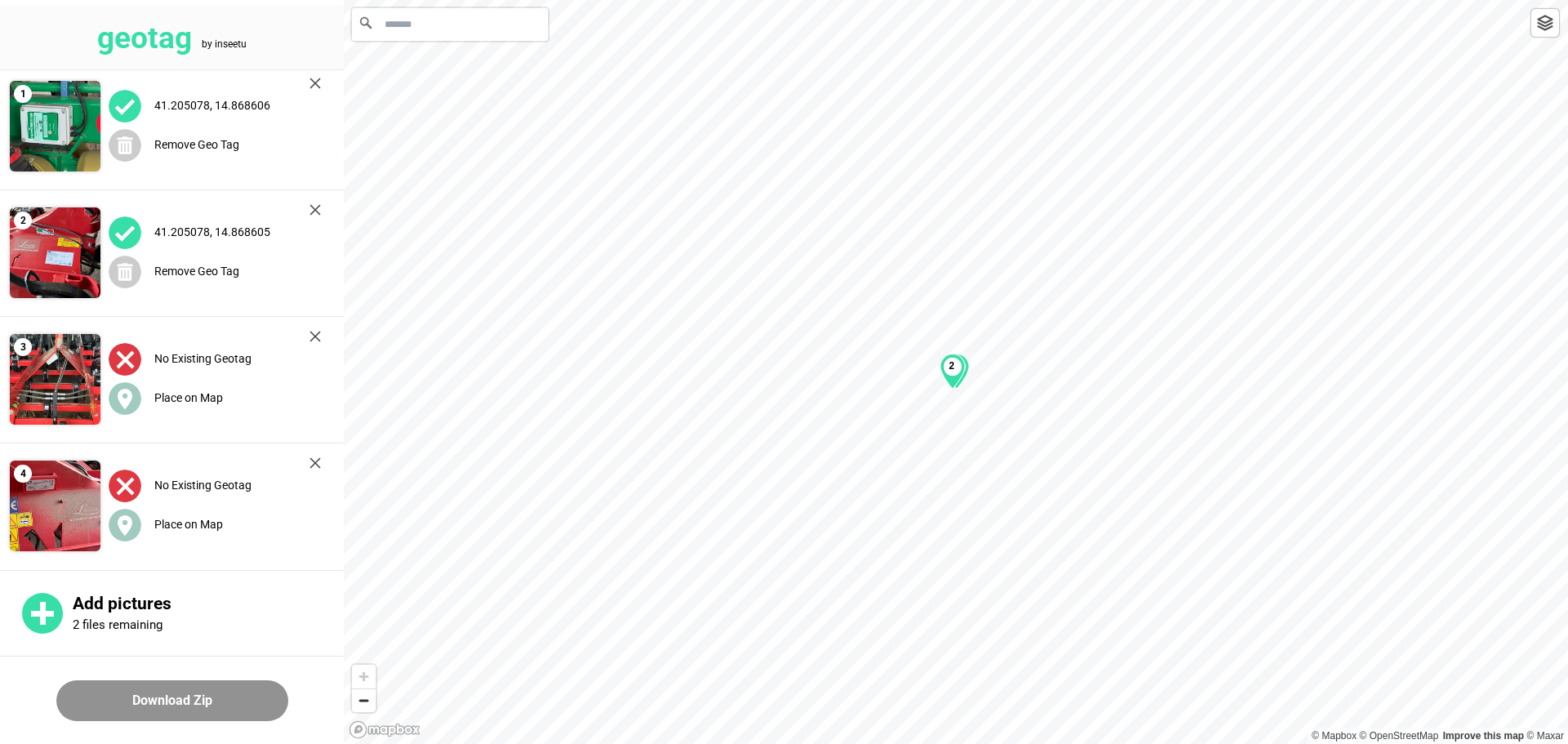
scroll to position [0, 0]
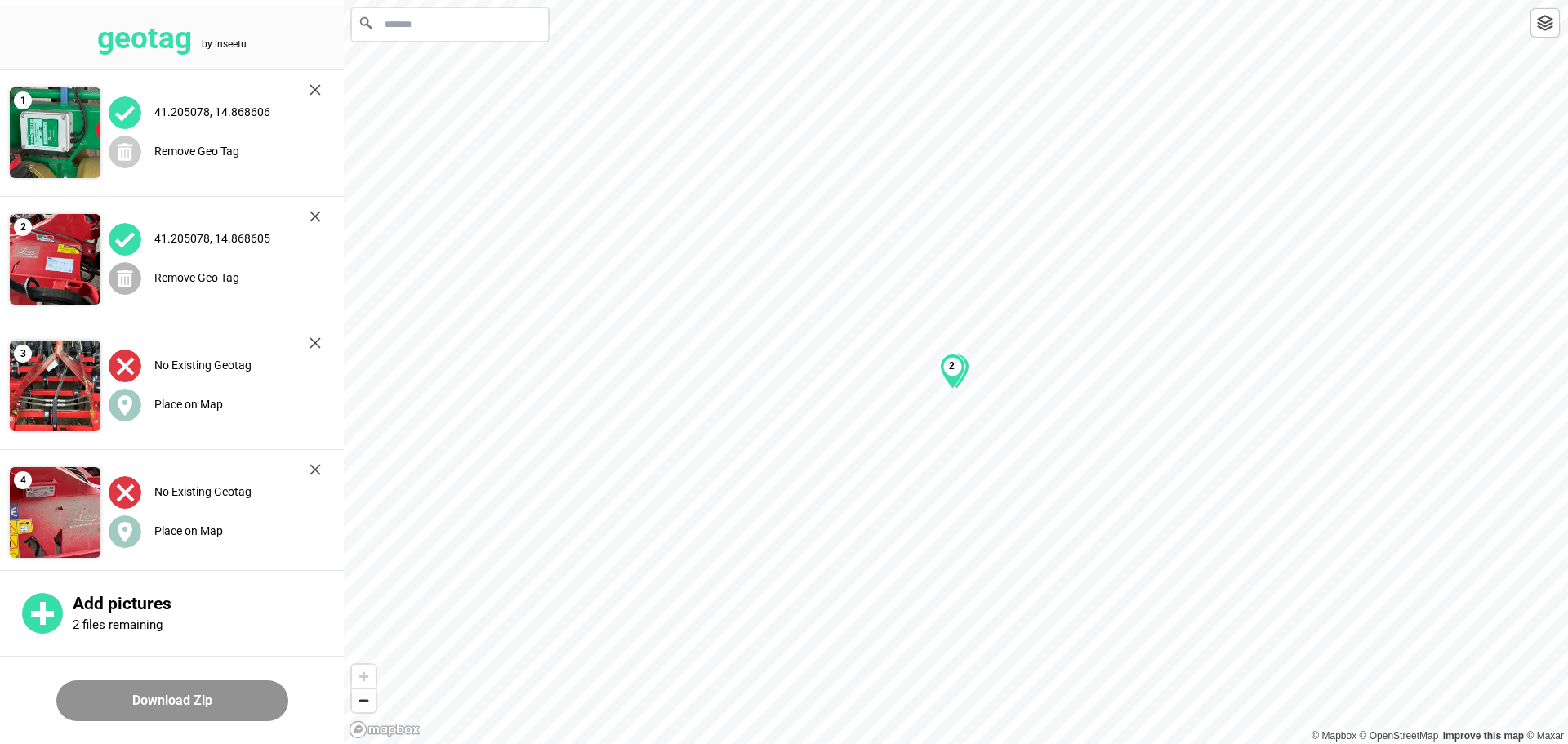
click at [212, 272] on label "Remove Geo Tag" at bounding box center [196, 277] width 85 height 13
drag, startPoint x: 947, startPoint y: 383, endPoint x: 1005, endPoint y: 456, distance: 93.2
click at [782, 456] on div "1" at bounding box center [1009, 453] width 25 height 36
click at [782, 31] on div at bounding box center [1545, 23] width 30 height 30
click at [165, 275] on label "Place on Map" at bounding box center [188, 277] width 68 height 13
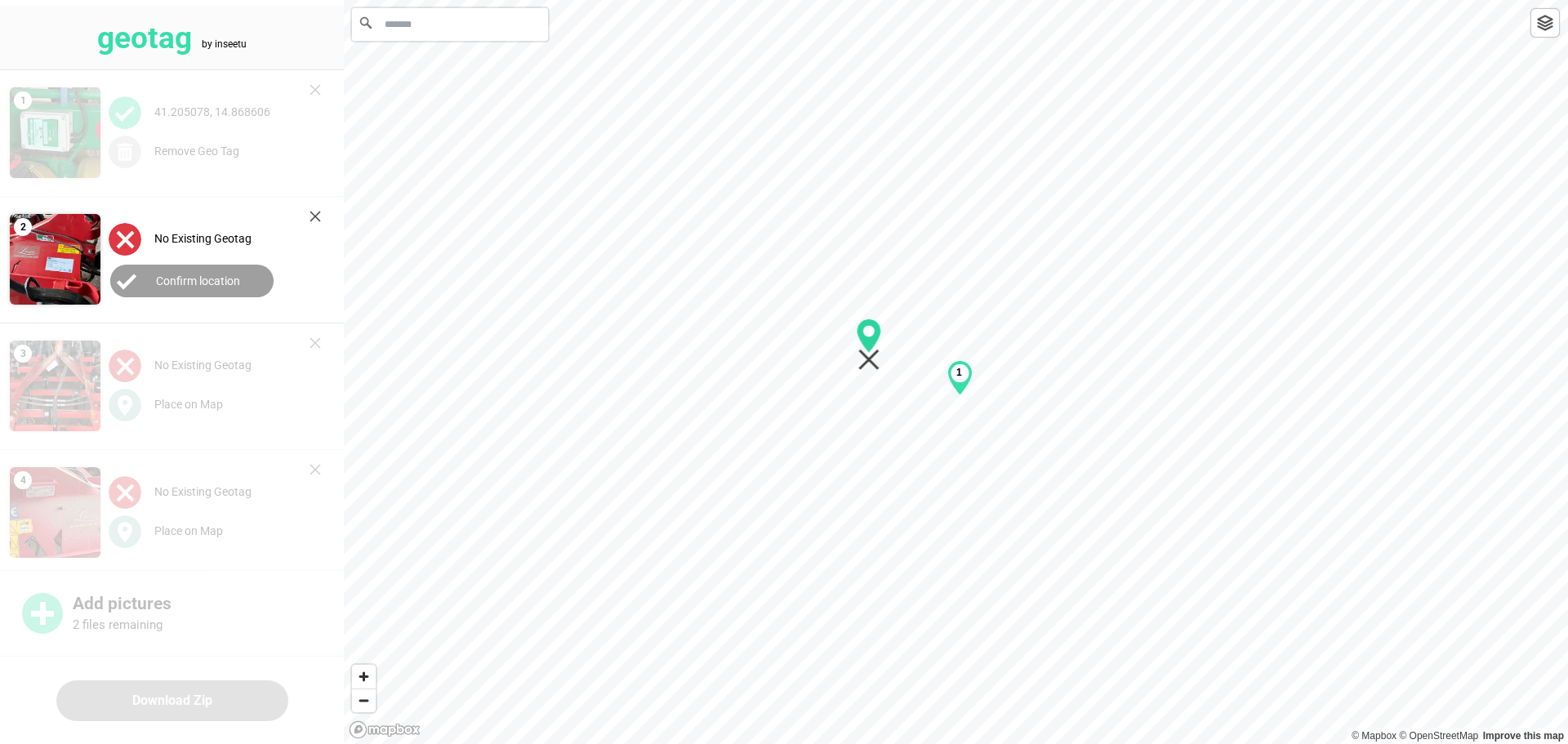
drag, startPoint x: 966, startPoint y: 371, endPoint x: 889, endPoint y: 347, distance: 80.7
click at [782, 344] on icon "Map marker" at bounding box center [868, 345] width 25 height 53
click at [782, 0] on div "1" at bounding box center [956, 0] width 1224 height 0
click at [208, 290] on button "Confirm location" at bounding box center [192, 280] width 164 height 32
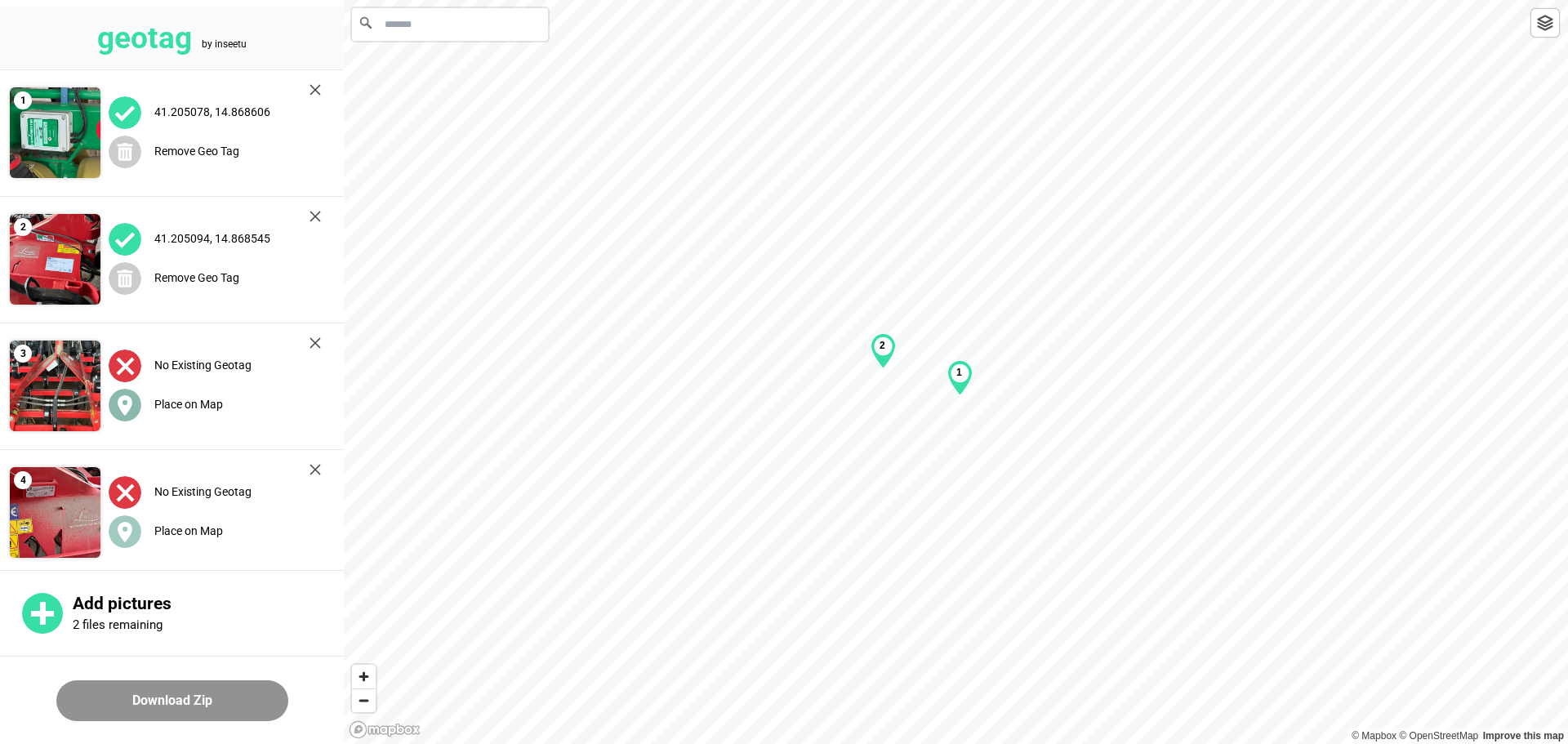
click at [187, 404] on label "Place on Map" at bounding box center [188, 404] width 68 height 13
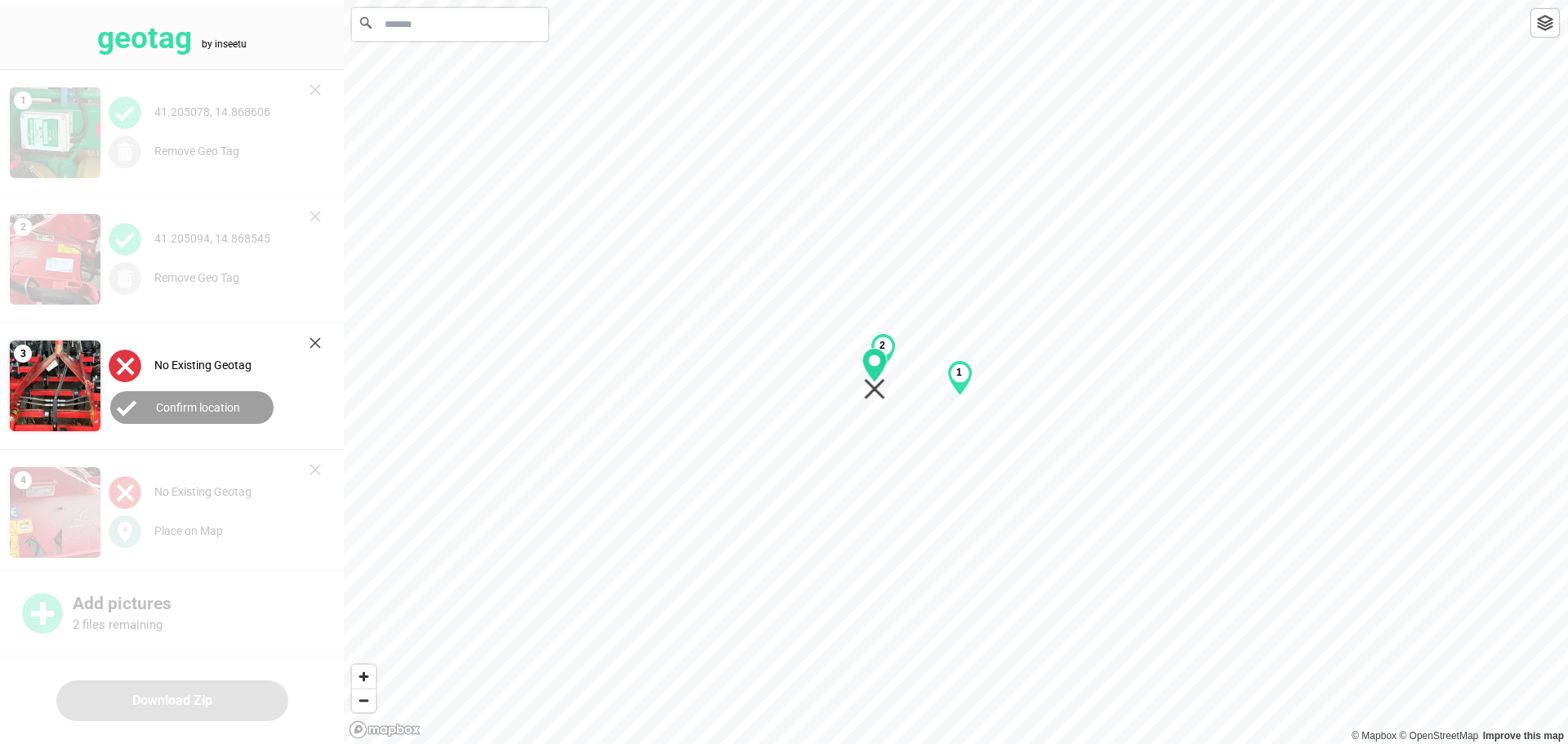
drag, startPoint x: 953, startPoint y: 376, endPoint x: 871, endPoint y: 378, distance: 82.0
click at [782, 377] on icon "Map marker" at bounding box center [875, 364] width 25 height 34
drag, startPoint x: 186, startPoint y: 407, endPoint x: 209, endPoint y: 443, distance: 42.7
click at [187, 407] on label "Confirm location" at bounding box center [198, 407] width 84 height 13
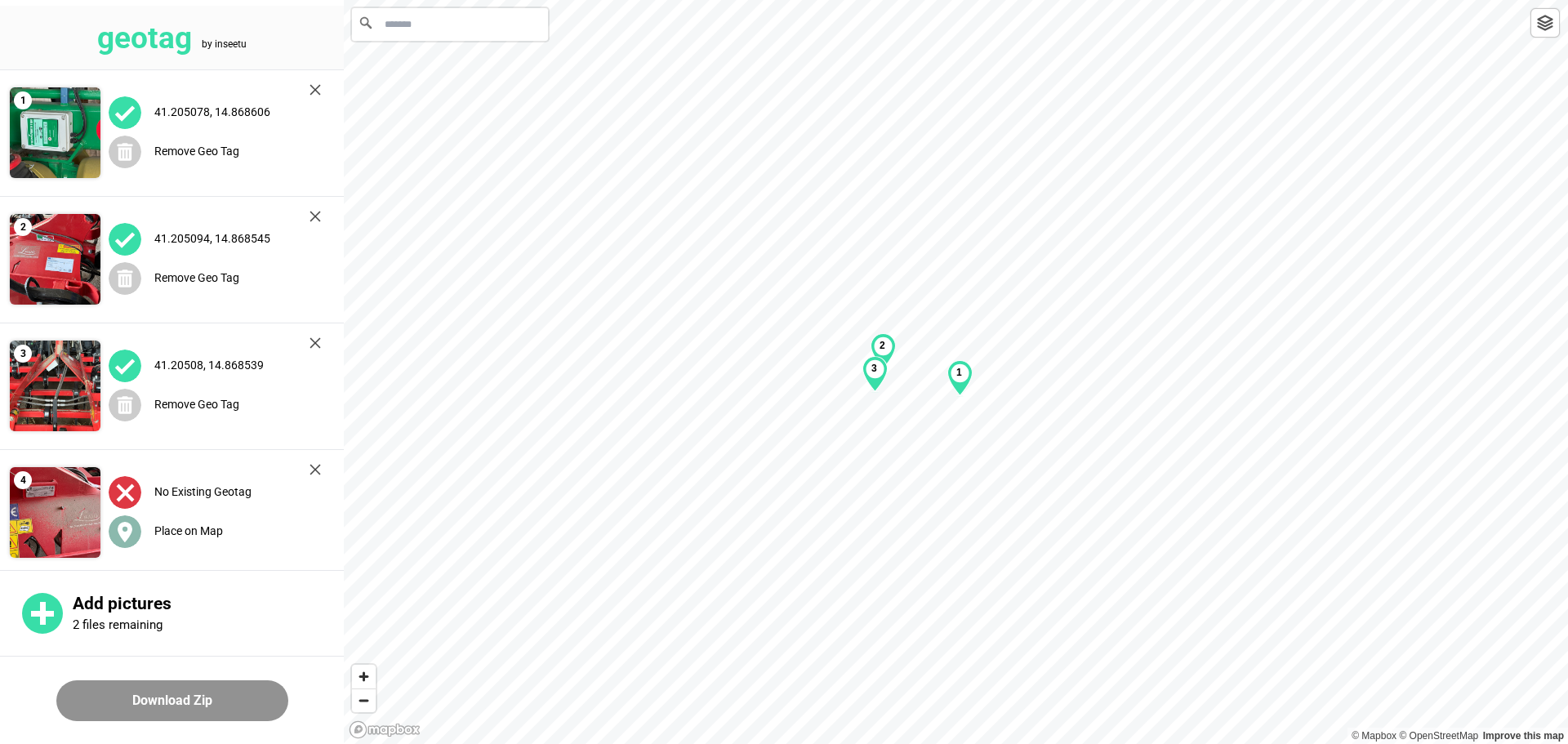
click at [186, 521] on div "Place on Map" at bounding box center [214, 531] width 213 height 33
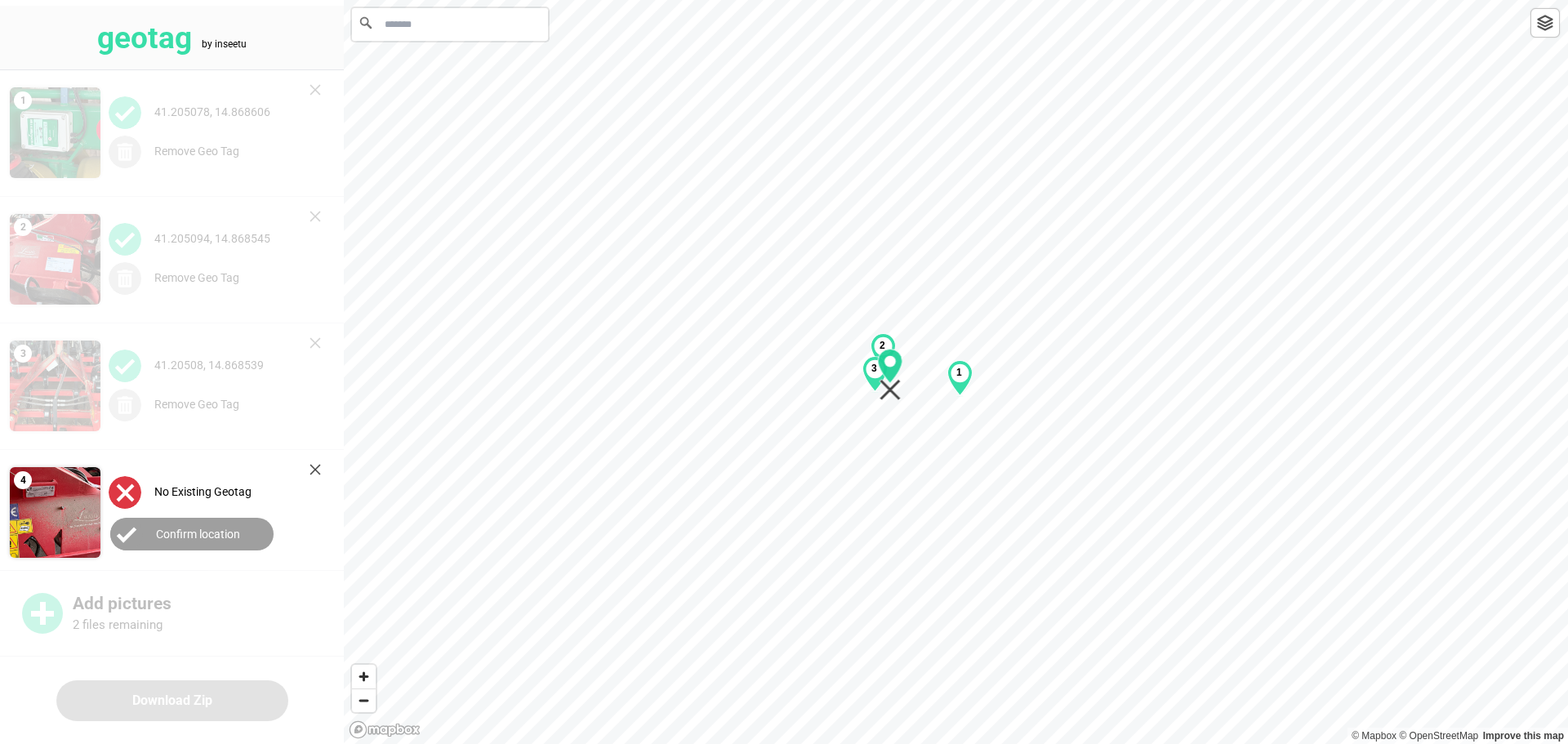
drag, startPoint x: 948, startPoint y: 376, endPoint x: 915, endPoint y: 378, distance: 33.1
click at [782, 378] on icon "Map marker" at bounding box center [890, 365] width 25 height 34
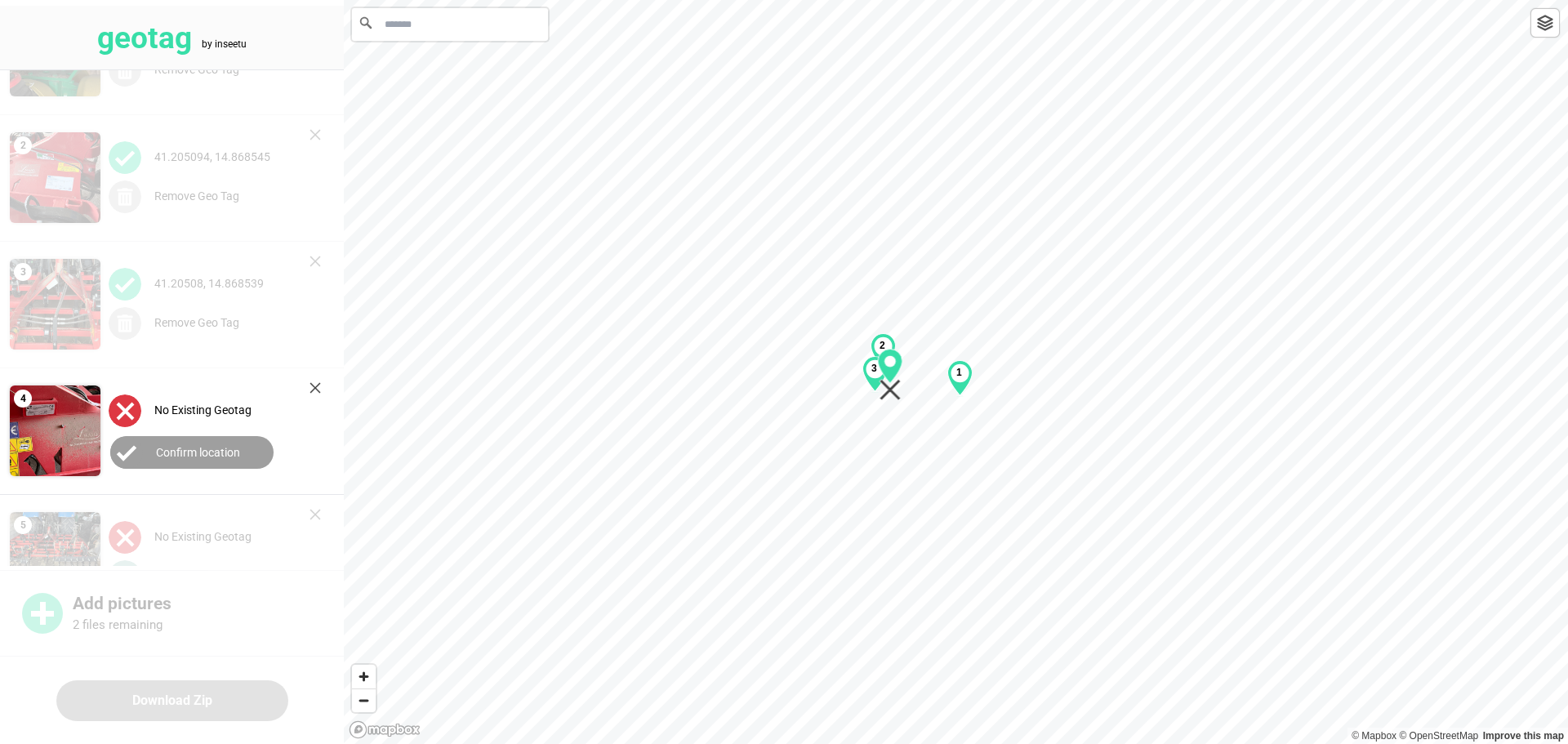
drag, startPoint x: 222, startPoint y: 445, endPoint x: 221, endPoint y: 471, distance: 26.0
click at [221, 446] on label "Confirm location" at bounding box center [198, 452] width 84 height 13
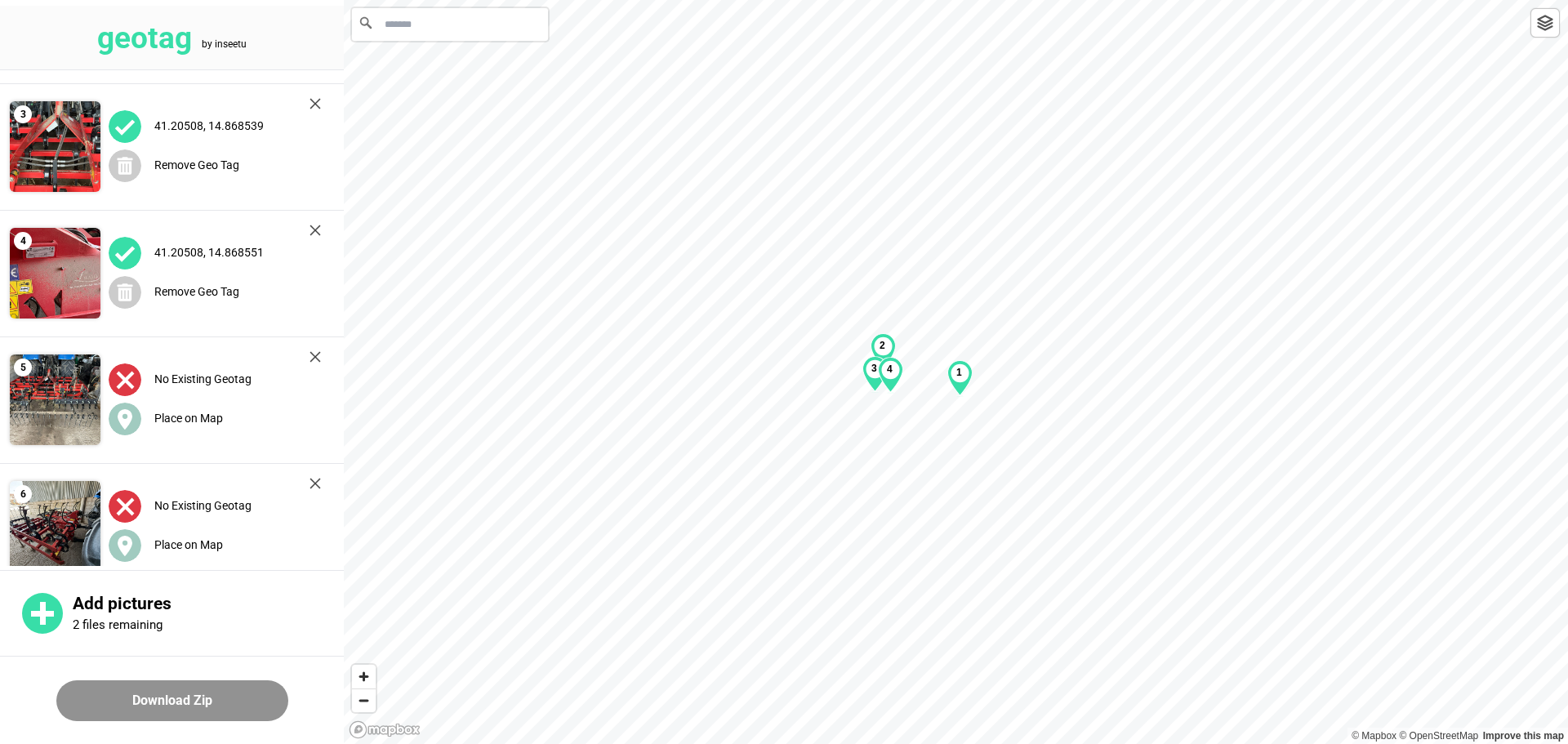
scroll to position [245, 0]
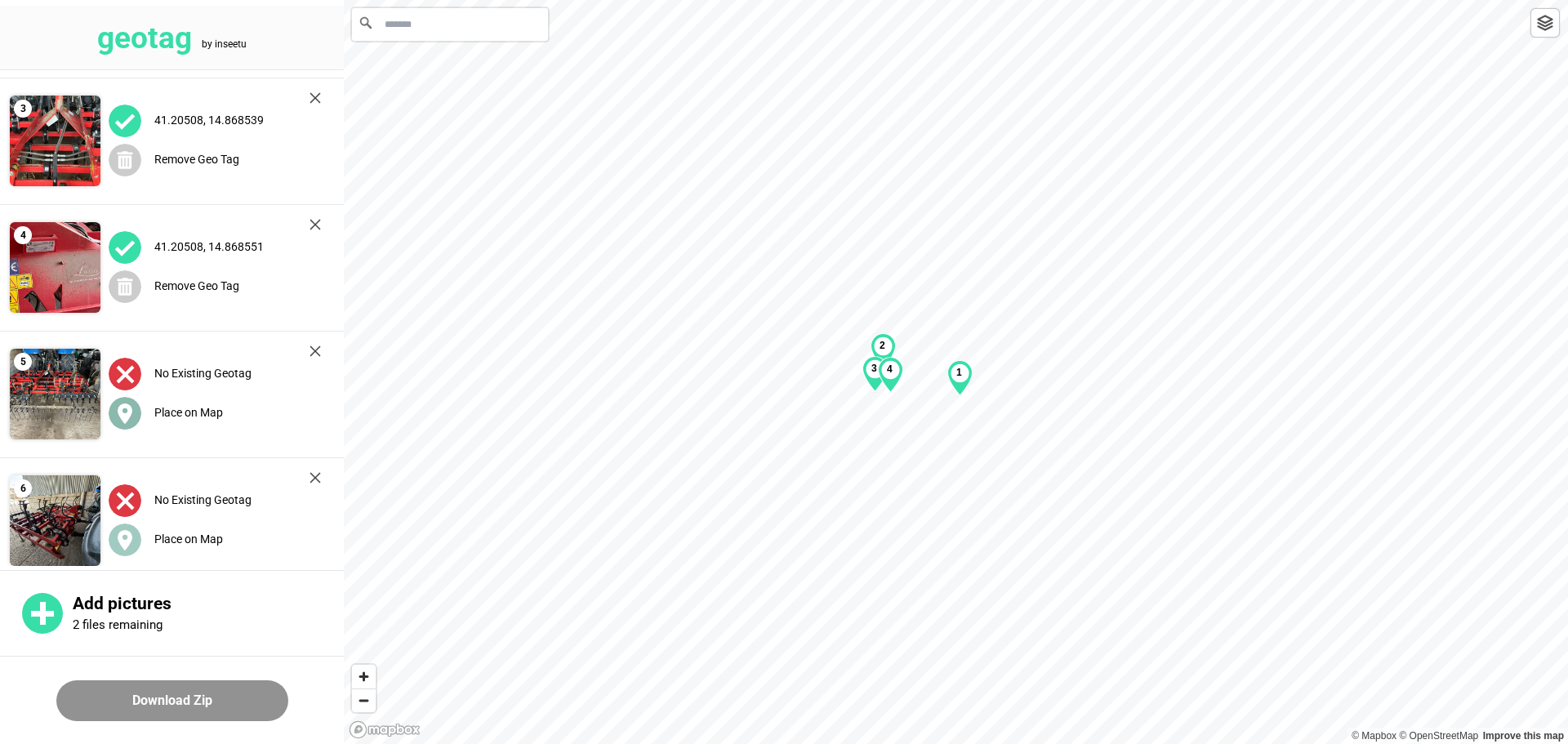
click at [198, 411] on label "Place on Map" at bounding box center [188, 412] width 68 height 13
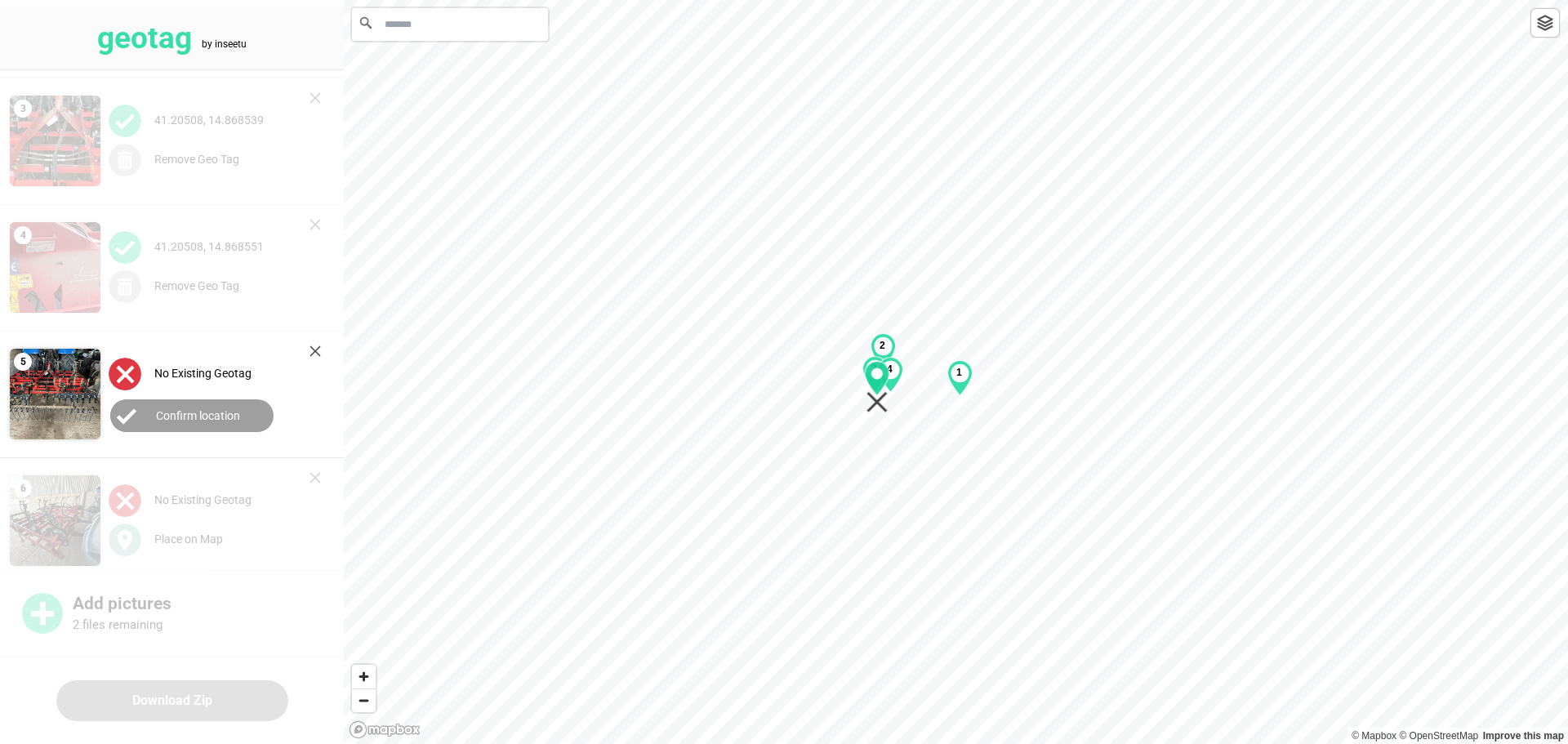
drag, startPoint x: 954, startPoint y: 375, endPoint x: 875, endPoint y: 389, distance: 80.2
click at [782, 389] on icon "Map marker" at bounding box center [877, 377] width 25 height 34
click at [205, 404] on button "Confirm location" at bounding box center [192, 415] width 164 height 32
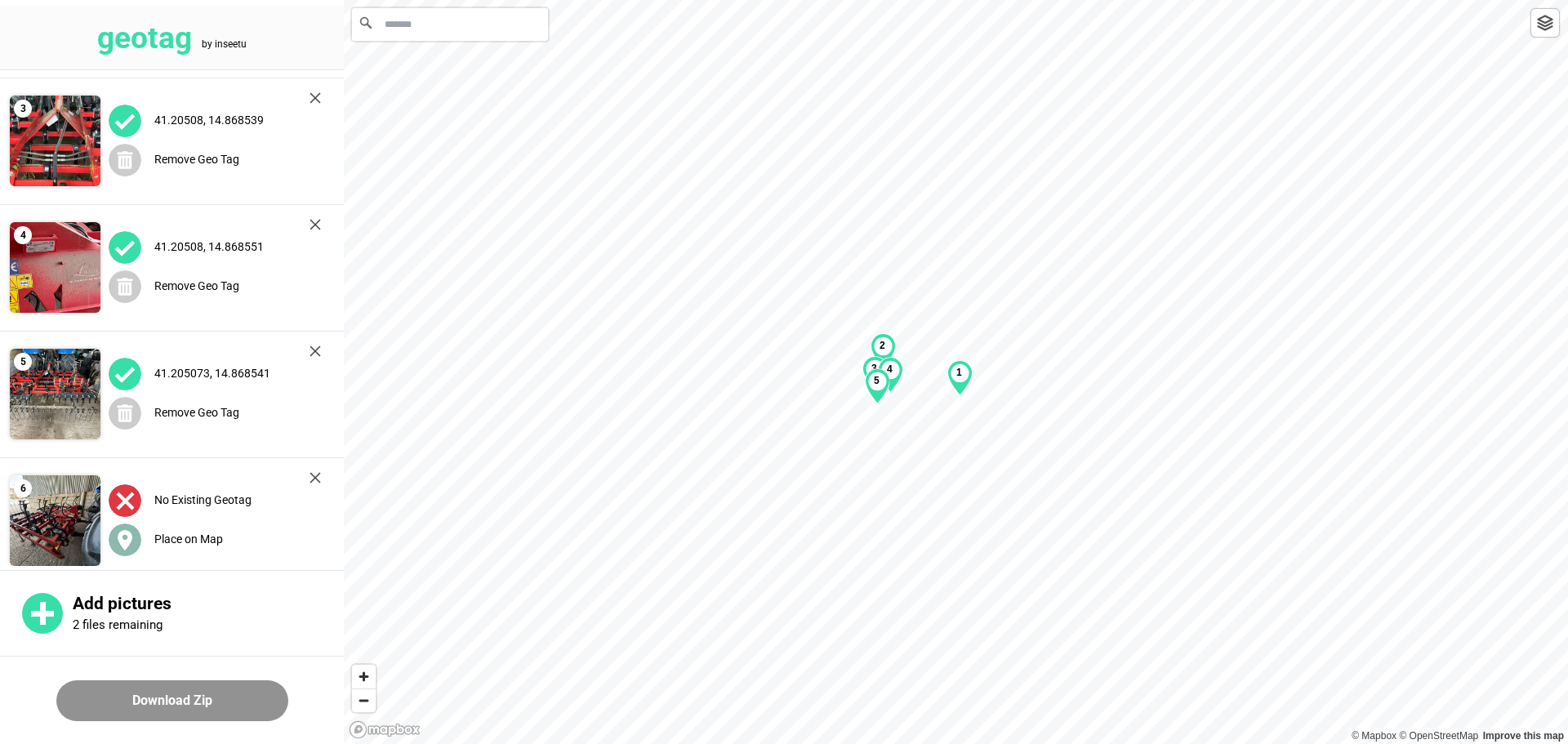
click at [188, 537] on label "Place on Map" at bounding box center [188, 538] width 68 height 13
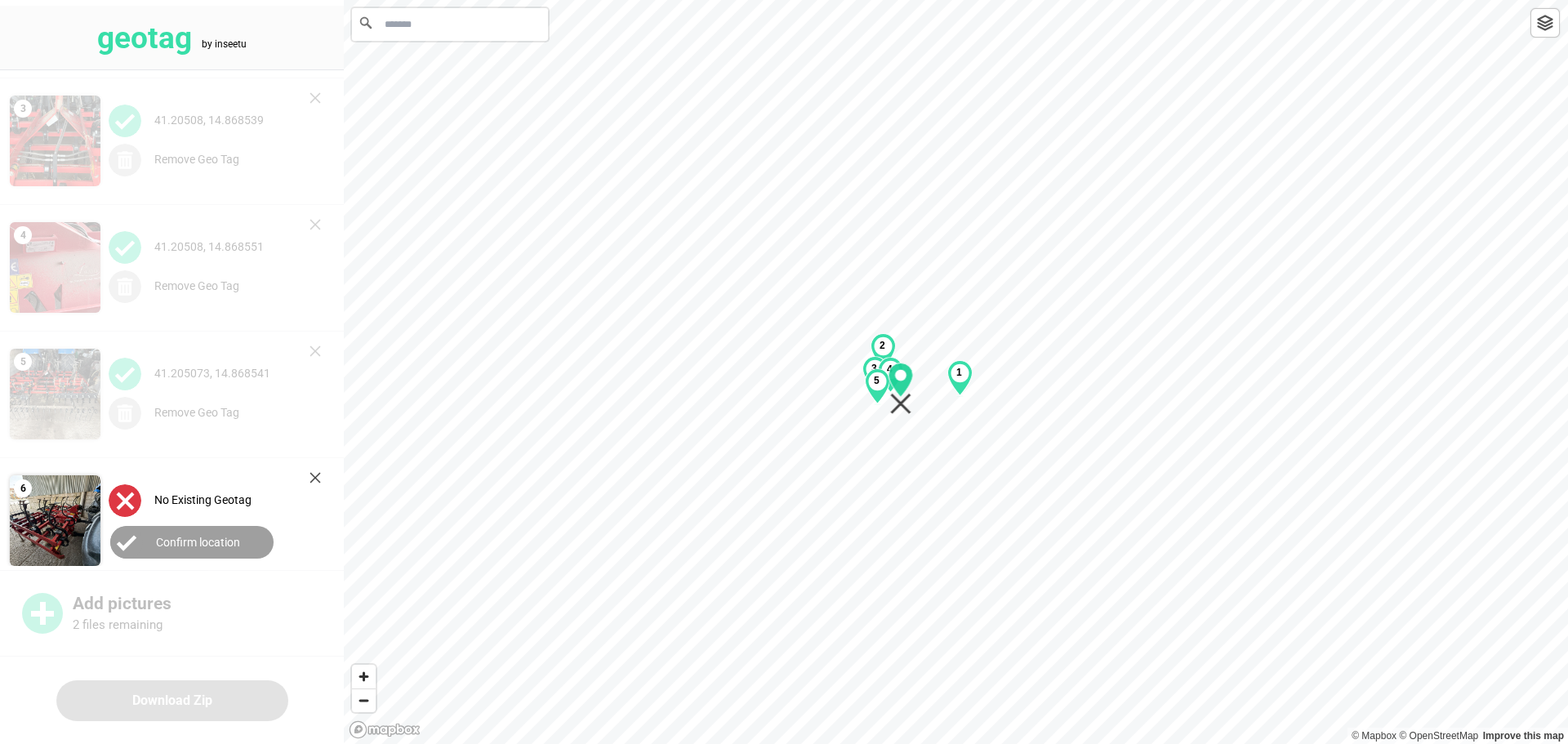
click at [782, 0] on div "1 2 3 4 5" at bounding box center [956, 0] width 1224 height 0
click at [187, 530] on button "Confirm location" at bounding box center [192, 542] width 164 height 32
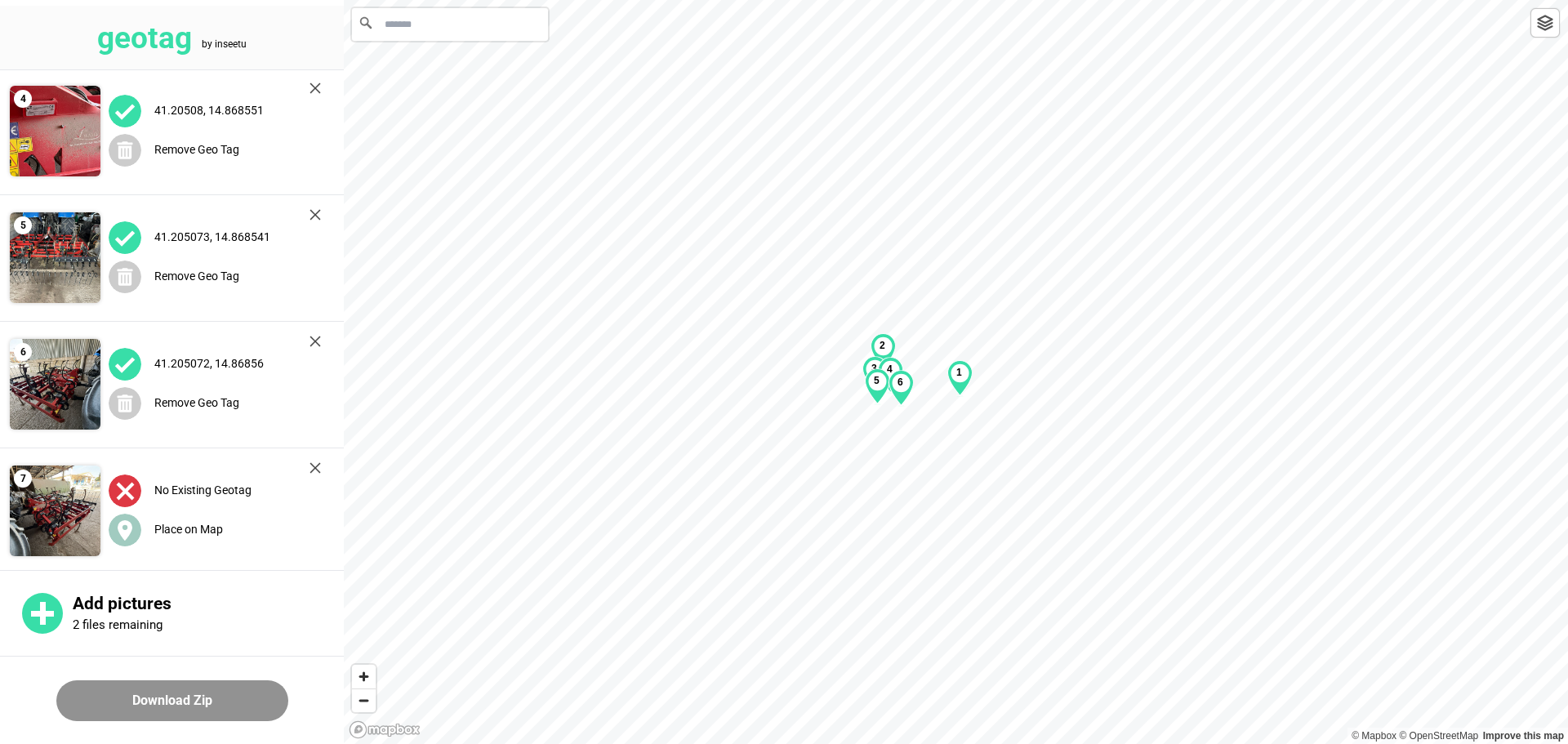
scroll to position [408, 0]
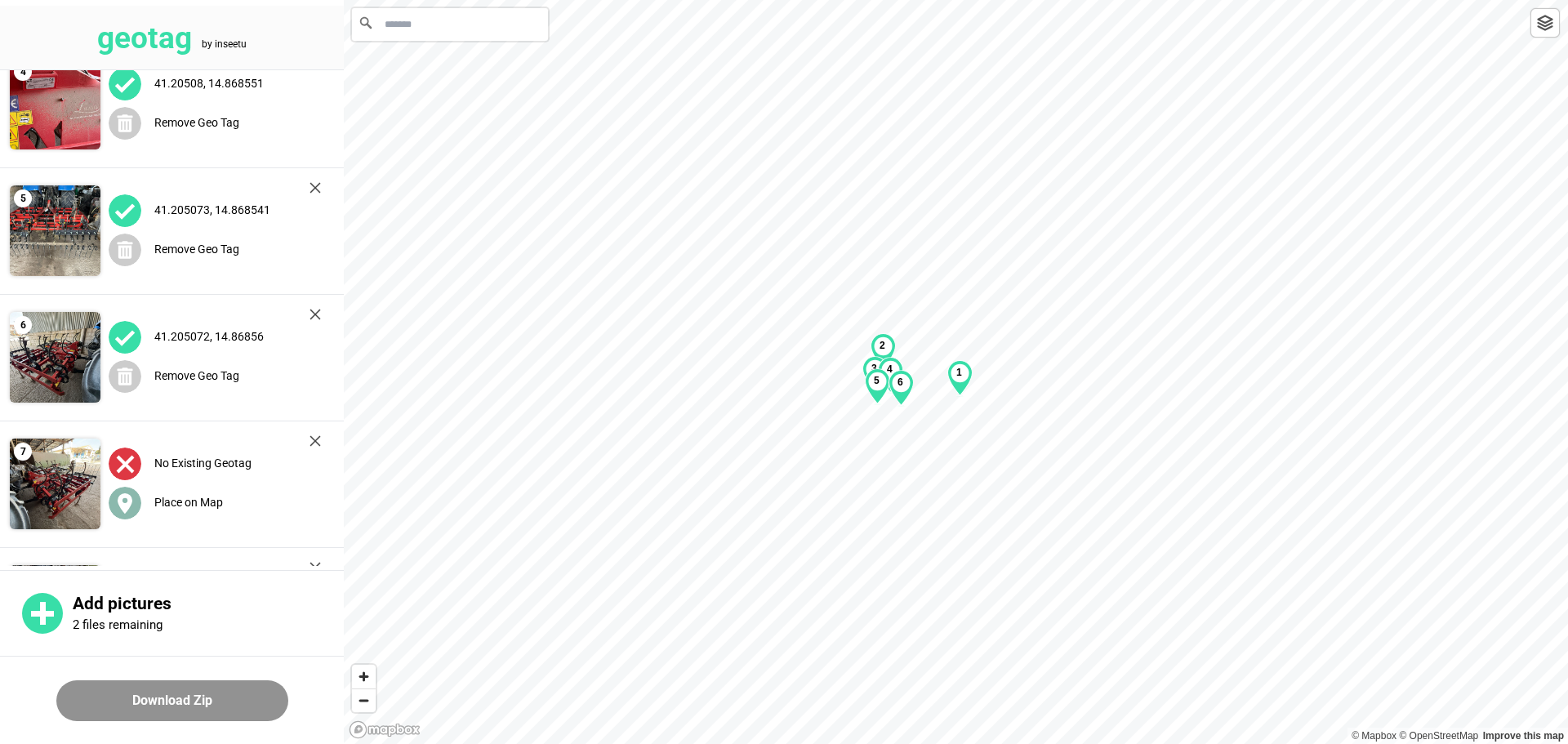
click at [192, 499] on label "Place on Map" at bounding box center [188, 502] width 68 height 13
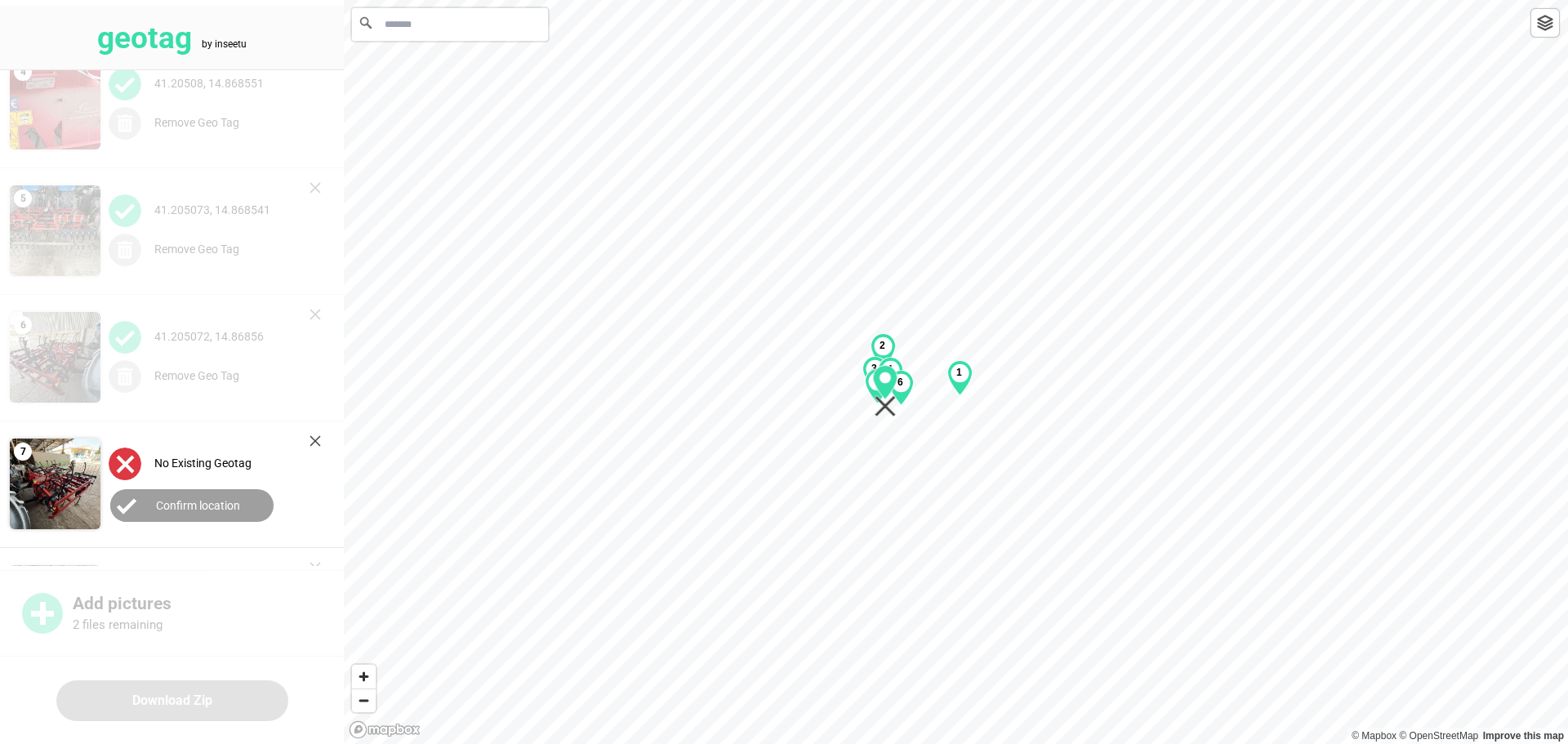
drag, startPoint x: 958, startPoint y: 376, endPoint x: 887, endPoint y: 394, distance: 73.2
click at [782, 394] on icon "Map marker" at bounding box center [885, 382] width 25 height 34
click at [200, 502] on label "Confirm location" at bounding box center [198, 505] width 84 height 13
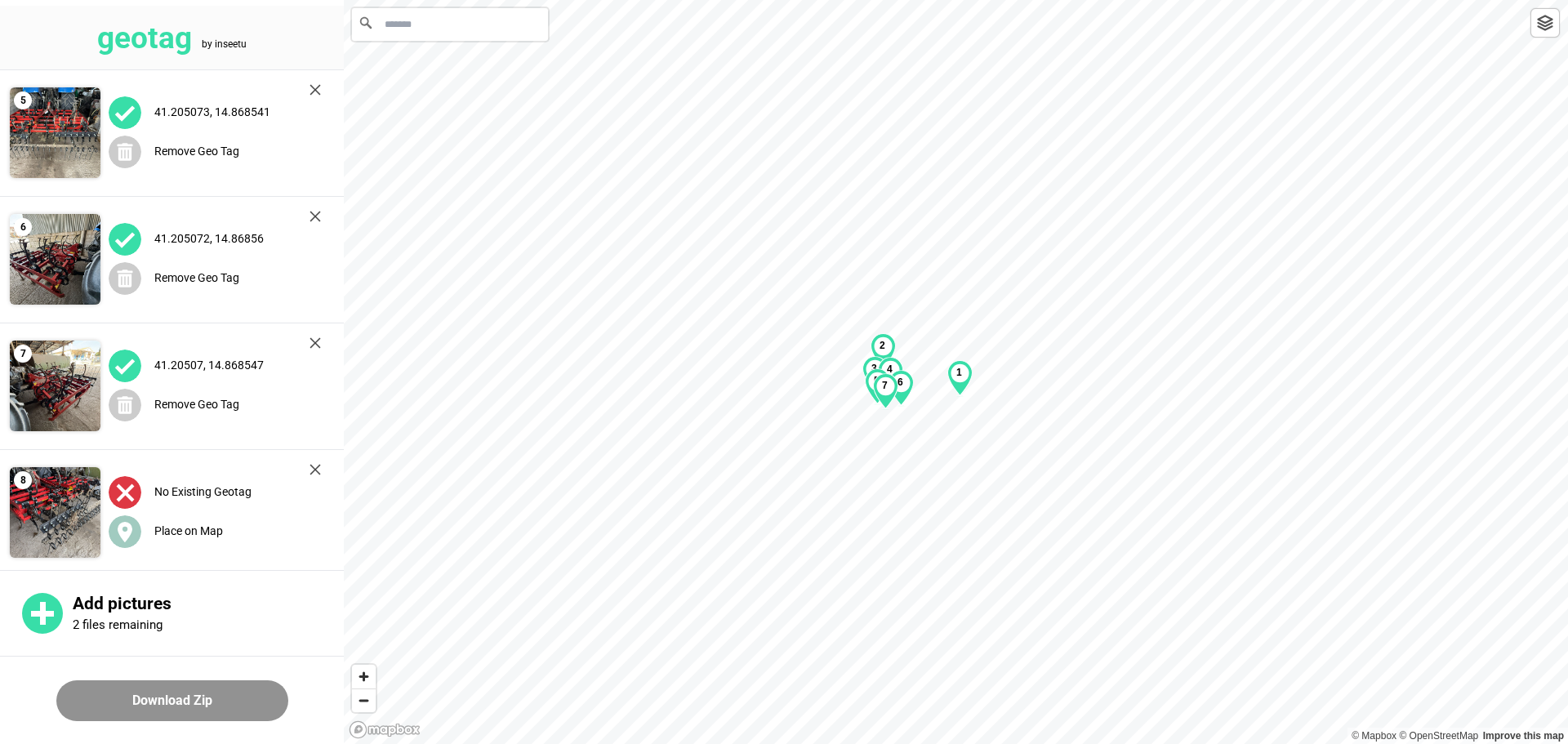
scroll to position [516, 0]
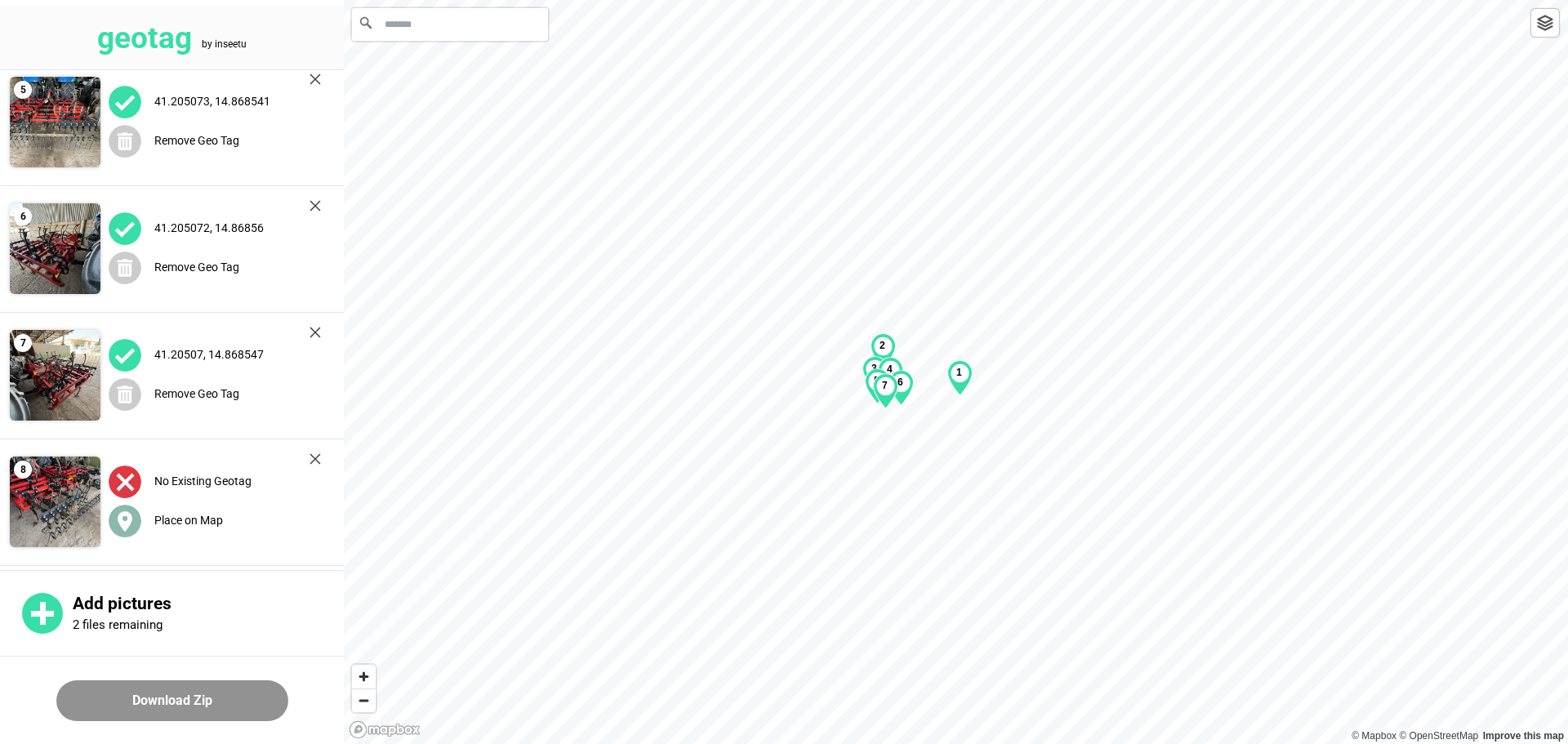
click at [200, 515] on label "Place on Map" at bounding box center [188, 520] width 68 height 13
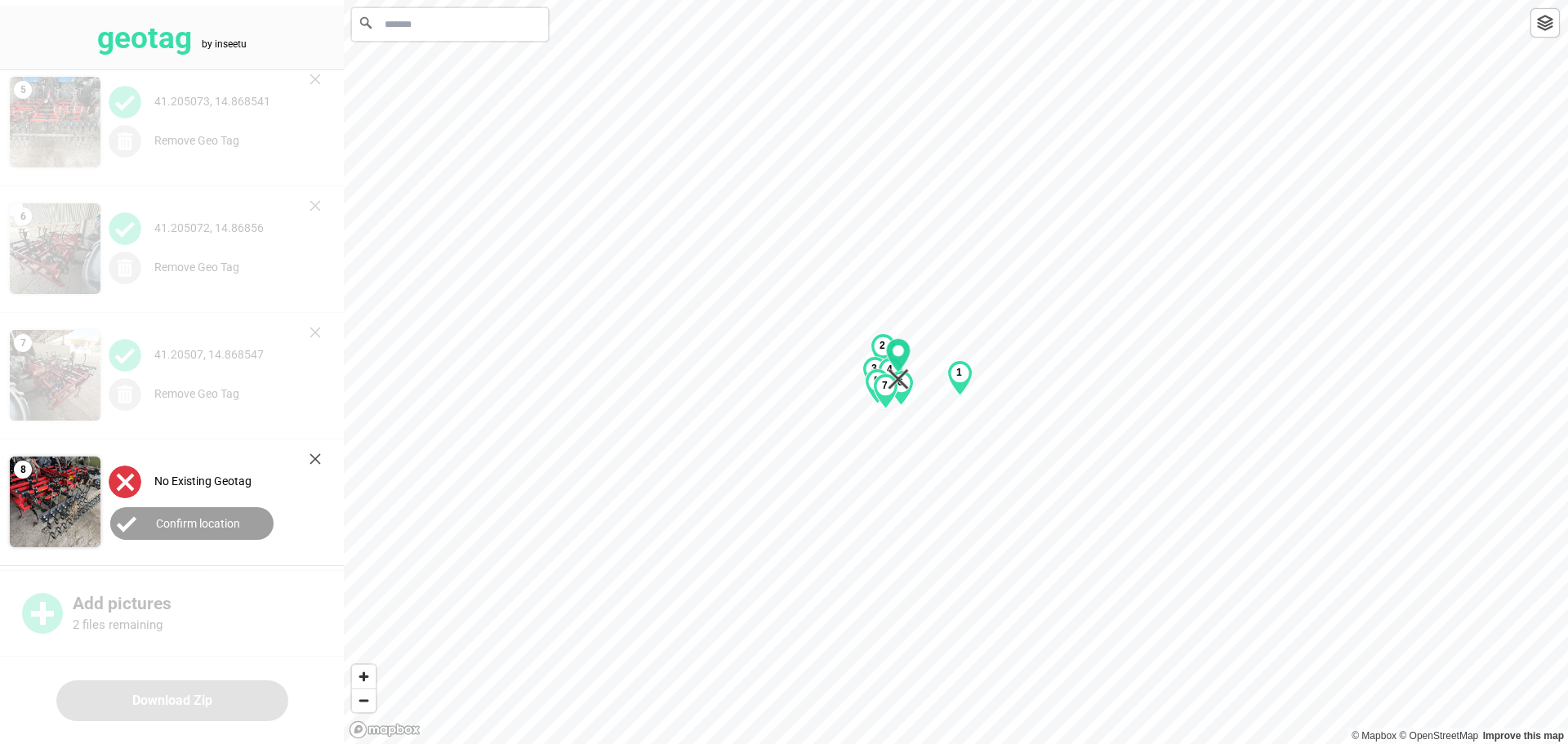
drag, startPoint x: 958, startPoint y: 375, endPoint x: 902, endPoint y: 367, distance: 56.6
click at [782, 367] on icon "Map marker" at bounding box center [898, 354] width 25 height 34
click at [182, 518] on label "Confirm location" at bounding box center [198, 523] width 84 height 13
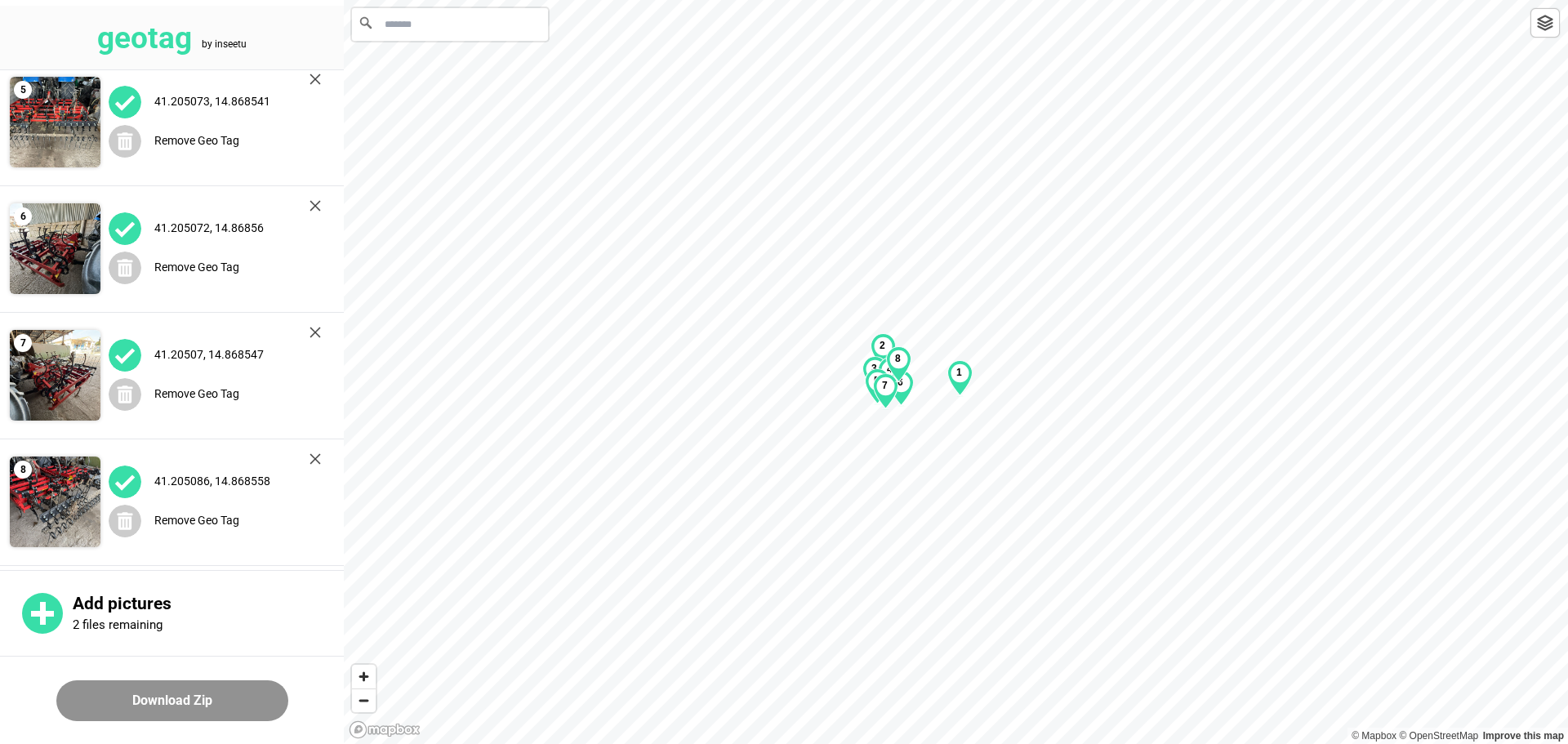
click at [169, 697] on button "Download Zip" at bounding box center [172, 700] width 232 height 41
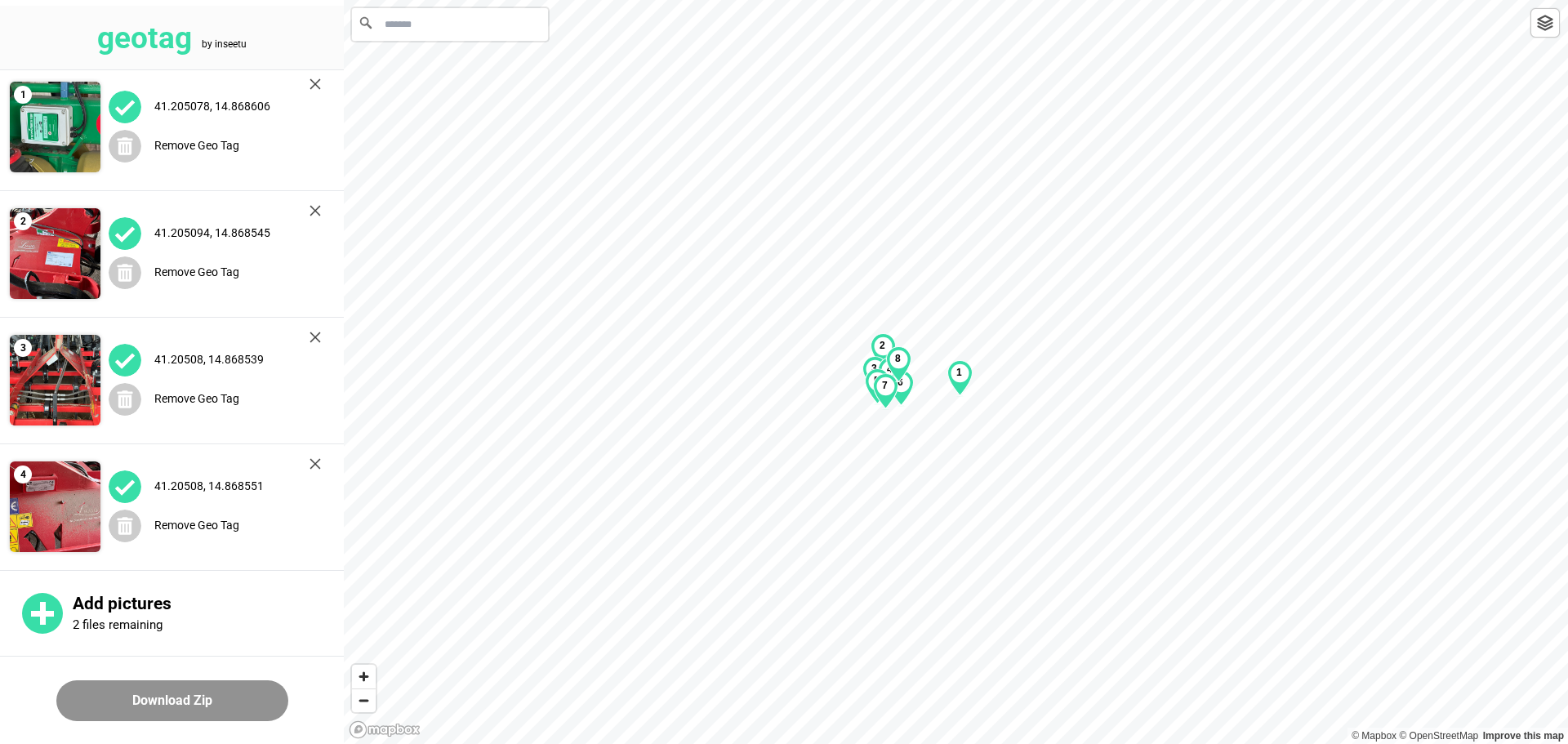
scroll to position [0, 0]
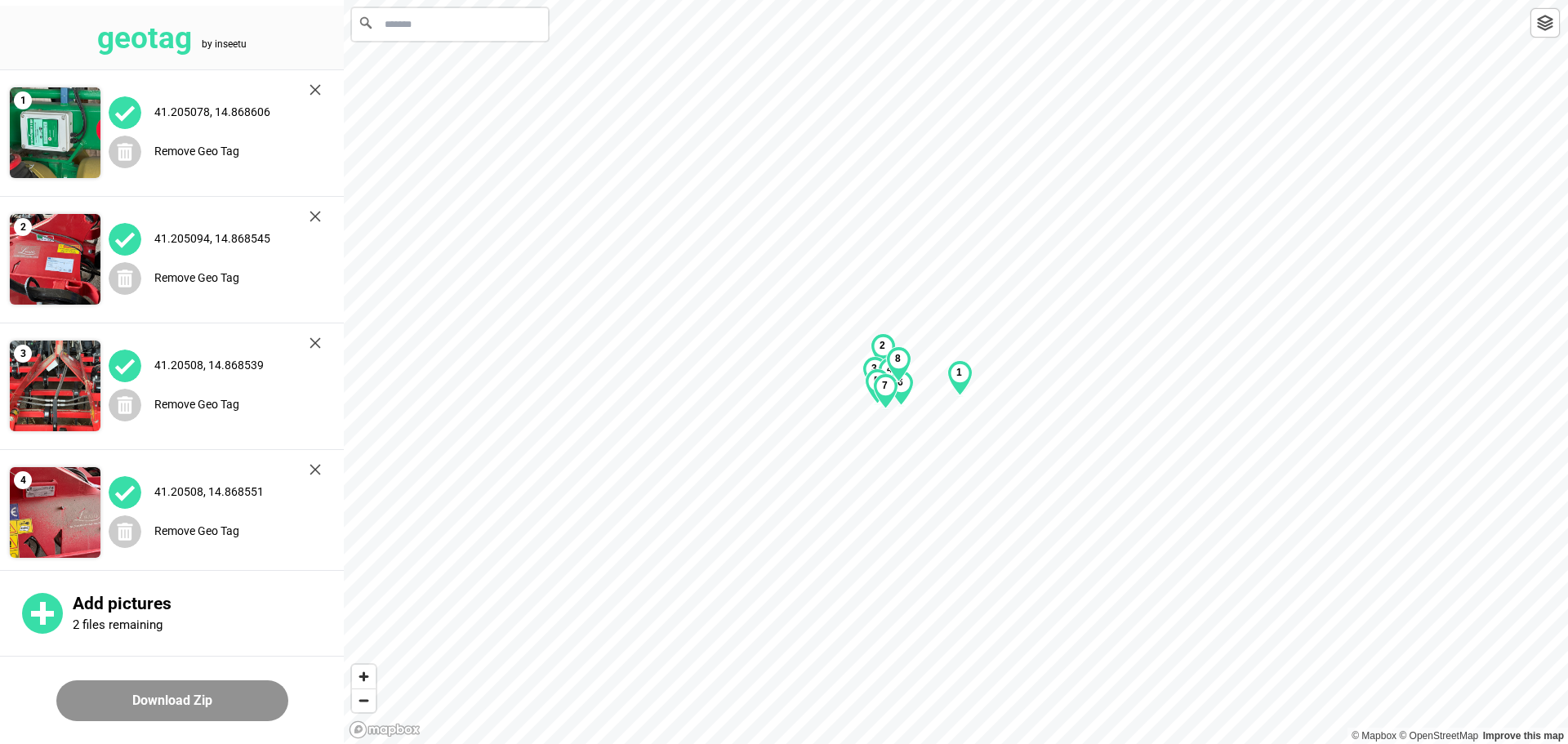
click at [315, 88] on img at bounding box center [314, 89] width 11 height 11
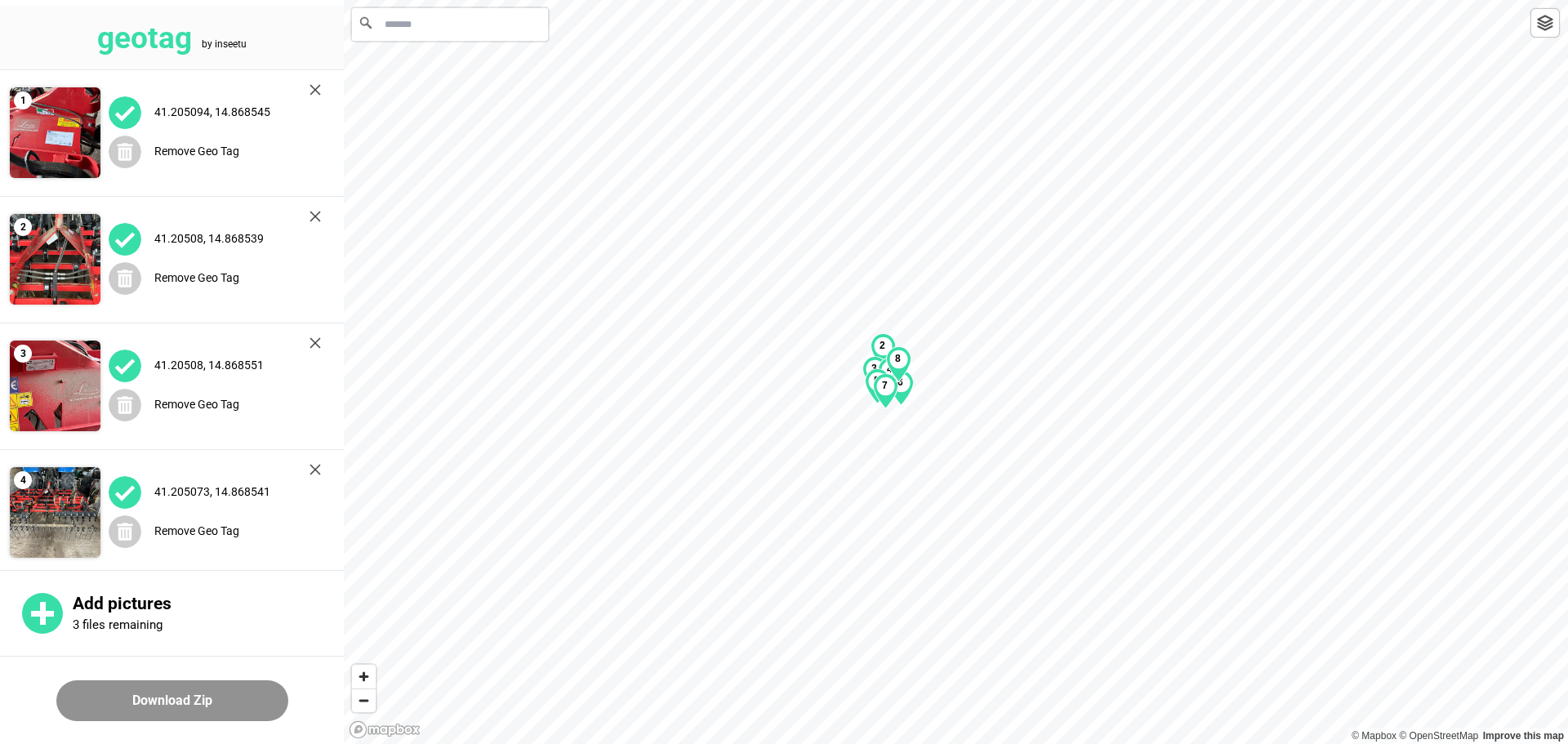
click at [200, 697] on button "Download Zip" at bounding box center [172, 700] width 232 height 41
